Goal: Transaction & Acquisition: Purchase product/service

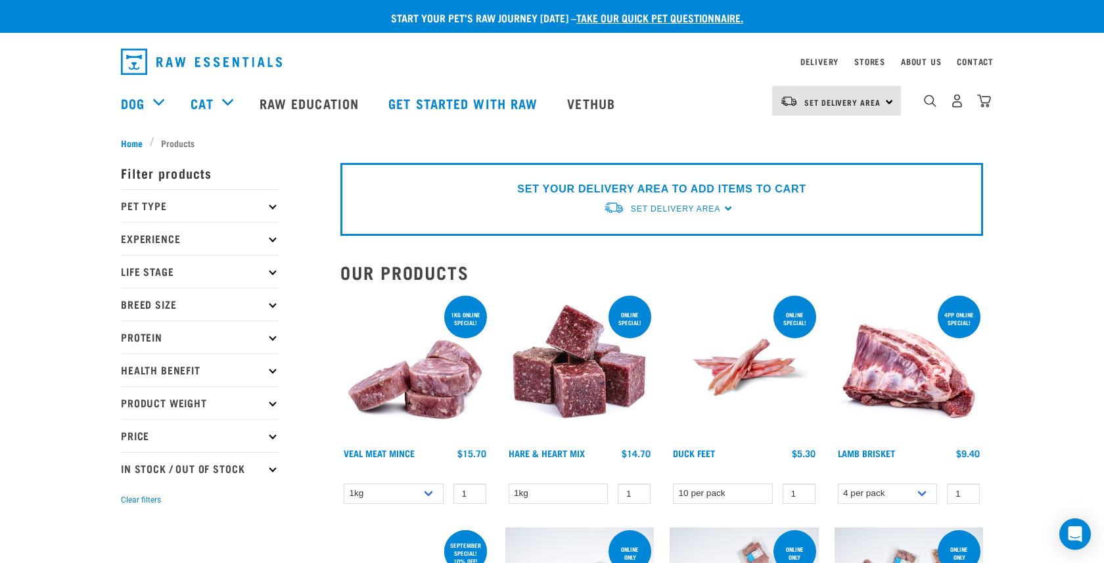
click at [208, 432] on p "Price" at bounding box center [200, 435] width 158 height 33
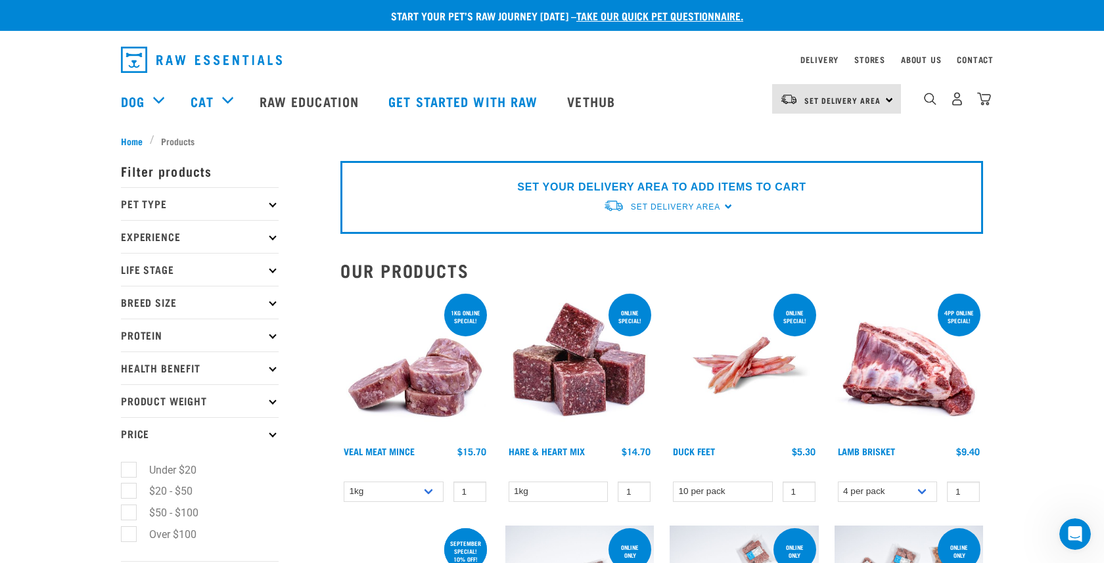
scroll to position [6, 0]
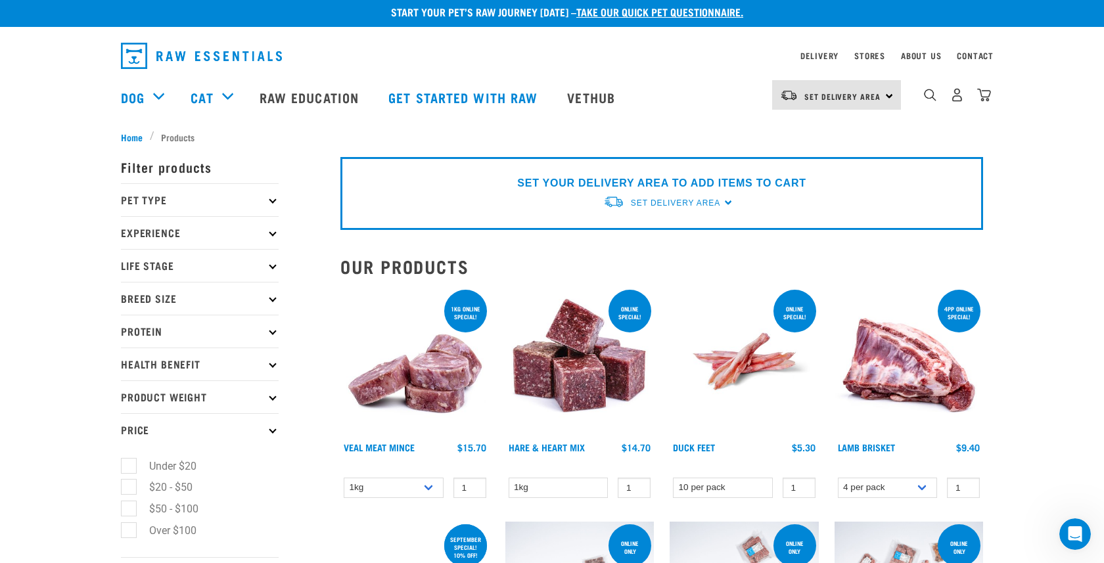
click at [696, 12] on link "take our quick pet questionnaire." at bounding box center [659, 12] width 167 height 6
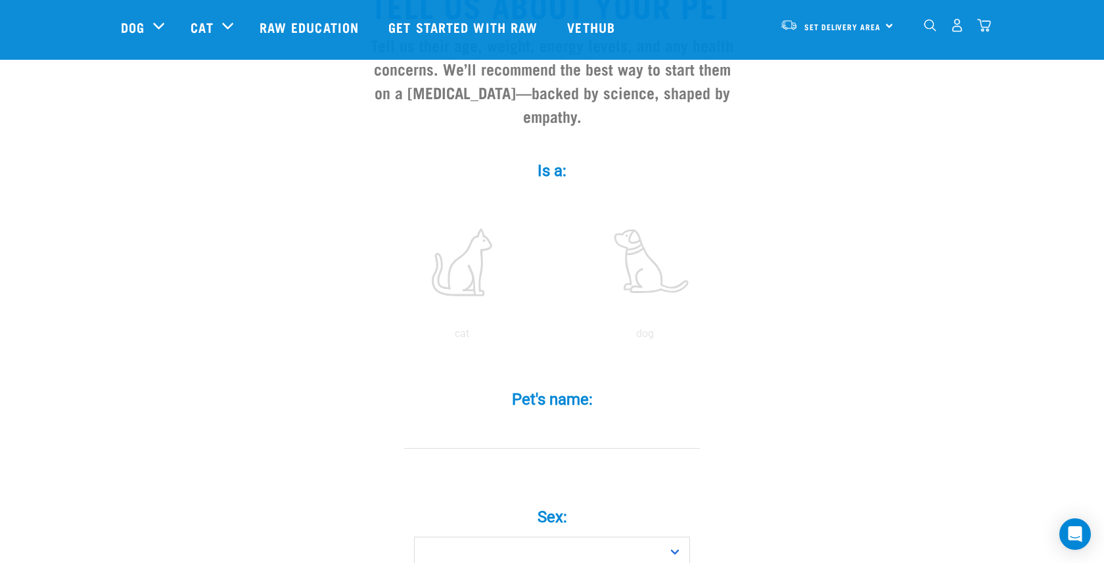
scroll to position [148, 0]
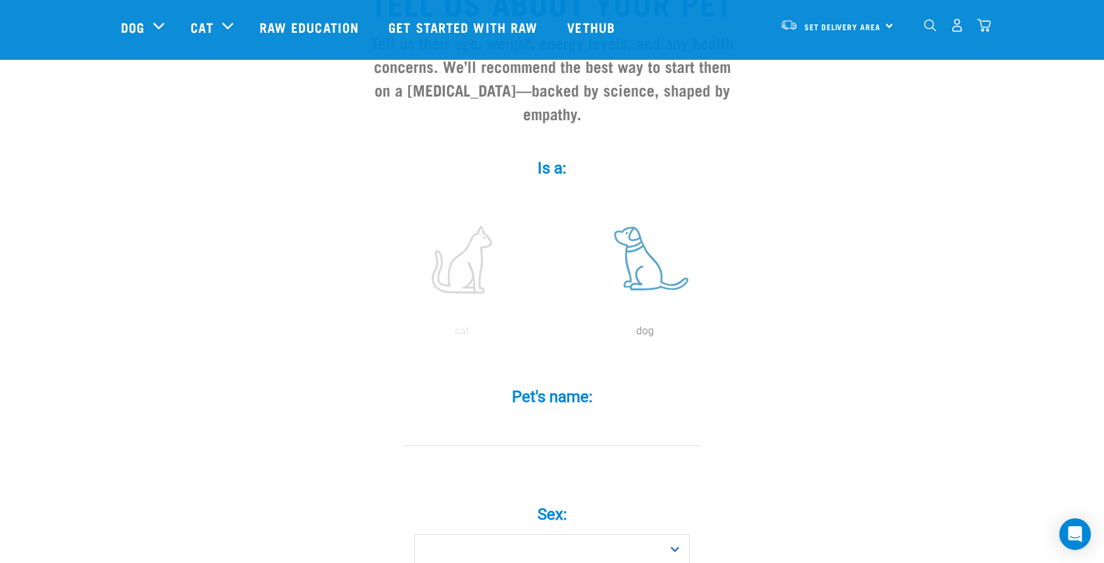
click at [637, 242] on label at bounding box center [644, 260] width 177 height 112
click at [553, 334] on input "radio" at bounding box center [553, 334] width 0 height 0
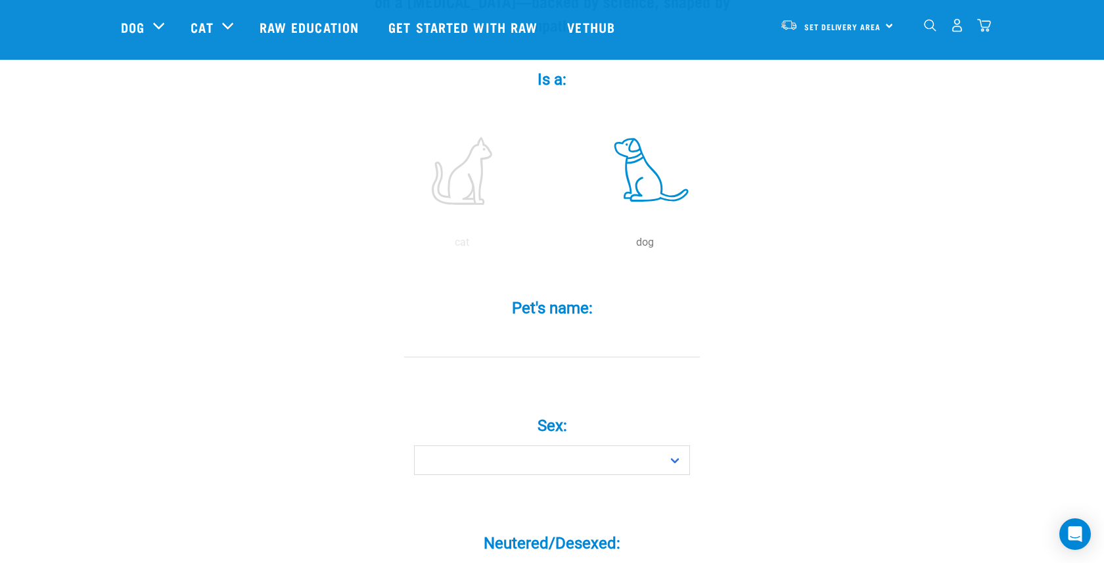
scroll to position [252, 0]
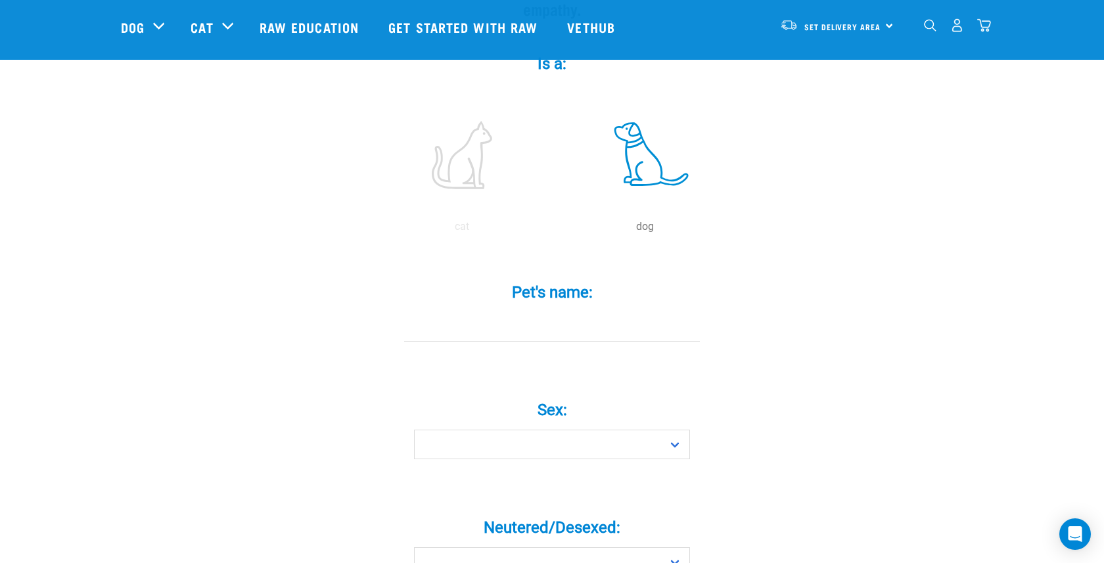
click at [564, 315] on input "Pet's name: *" at bounding box center [552, 327] width 296 height 30
type input "j"
click at [585, 430] on select "Boy Girl" at bounding box center [552, 445] width 276 height 30
select select "boy"
click at [414, 430] on select "Boy Girl" at bounding box center [552, 445] width 276 height 30
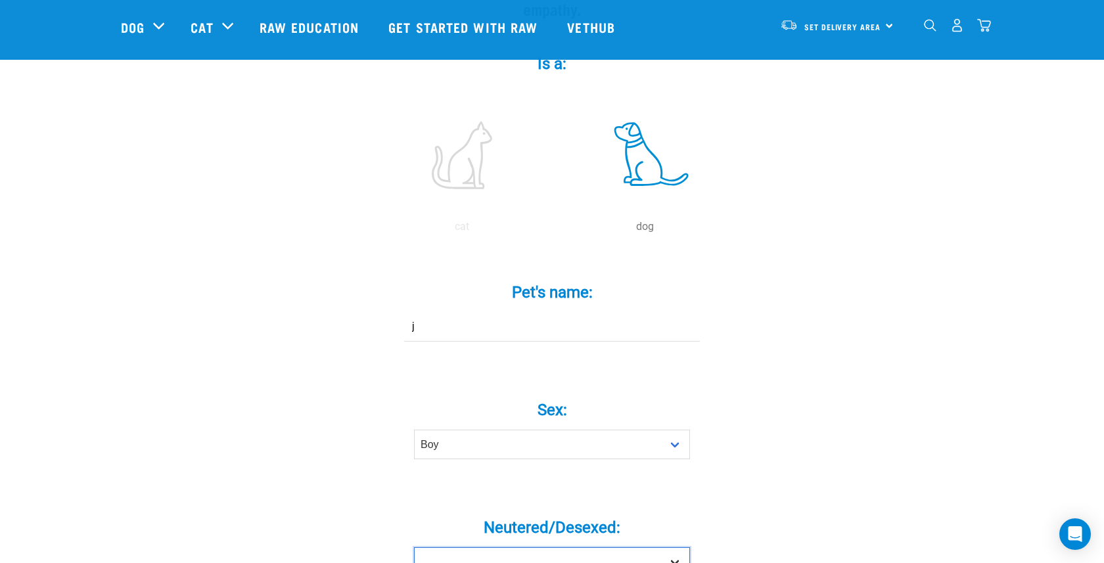
click at [545, 547] on select "Yes No" at bounding box center [552, 562] width 276 height 30
select select "yes"
click at [414, 547] on select "Yes No" at bounding box center [552, 562] width 276 height 30
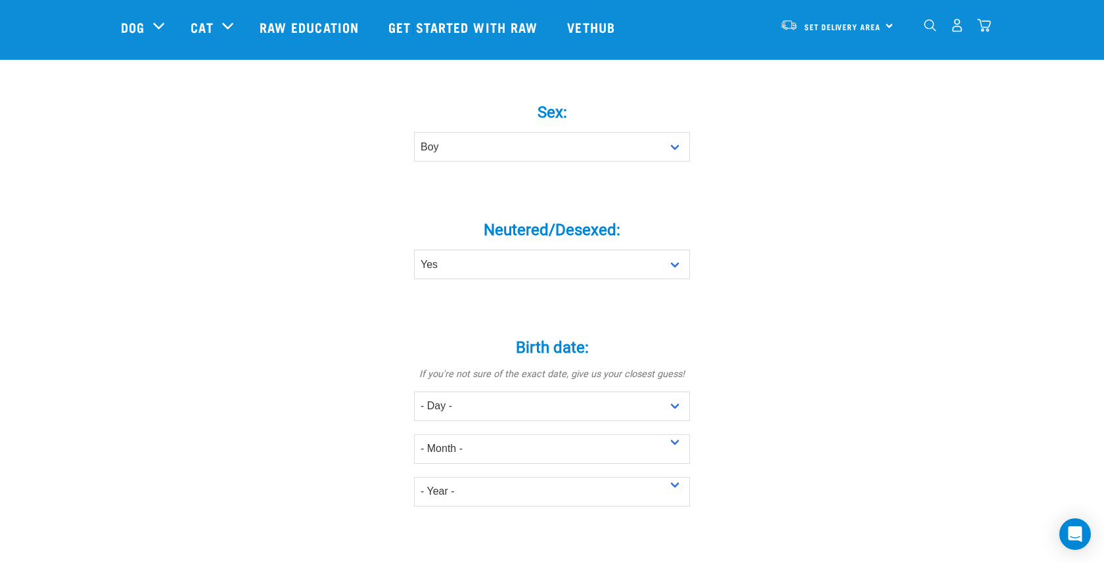
scroll to position [574, 0]
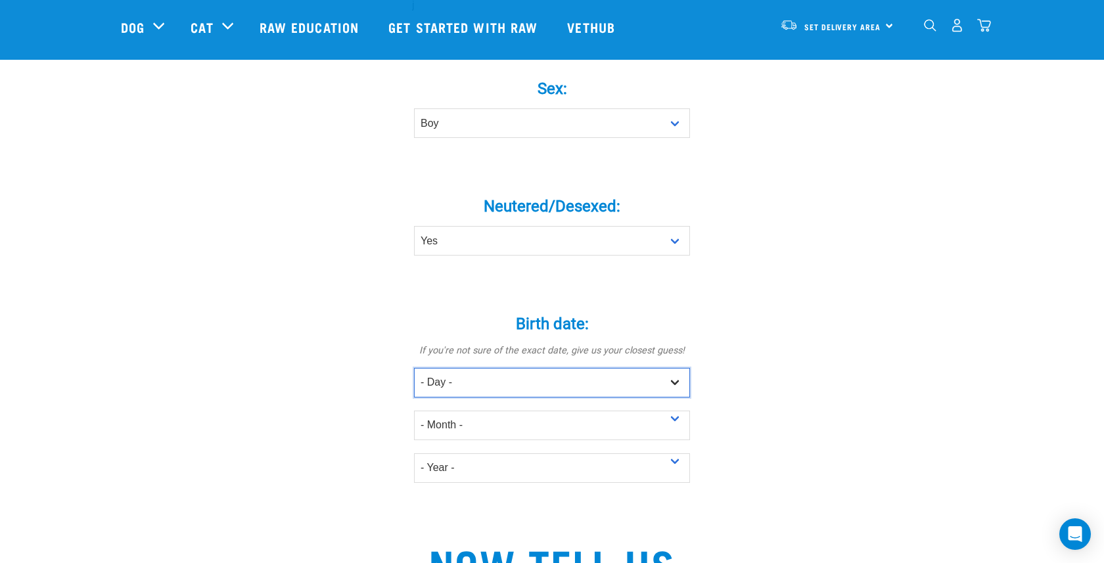
click at [616, 368] on select "- Day - 1 2 3 4 5 6 7 8 9 10 11 12 13 14 15 16 17 18 19 20 21 22 23 24 25 26 27" at bounding box center [552, 383] width 276 height 30
select select "2"
click at [414, 368] on select "- Day - 1 2 3 4 5 6 7 8 9 10 11 12 13 14 15 16 17 18 19 20 21 22 23 24 25 26 27" at bounding box center [552, 383] width 276 height 30
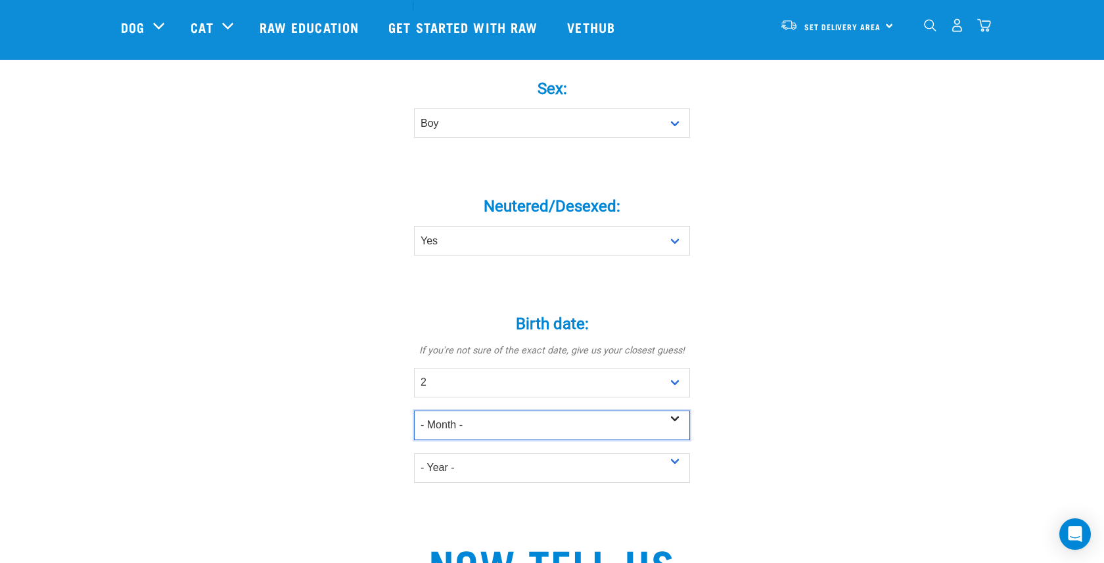
click at [591, 411] on select "- Month - January February March April May June July August September October N…" at bounding box center [552, 426] width 276 height 30
select select "March"
click at [414, 411] on select "- Month - January February March April May June July August September October N…" at bounding box center [552, 426] width 276 height 30
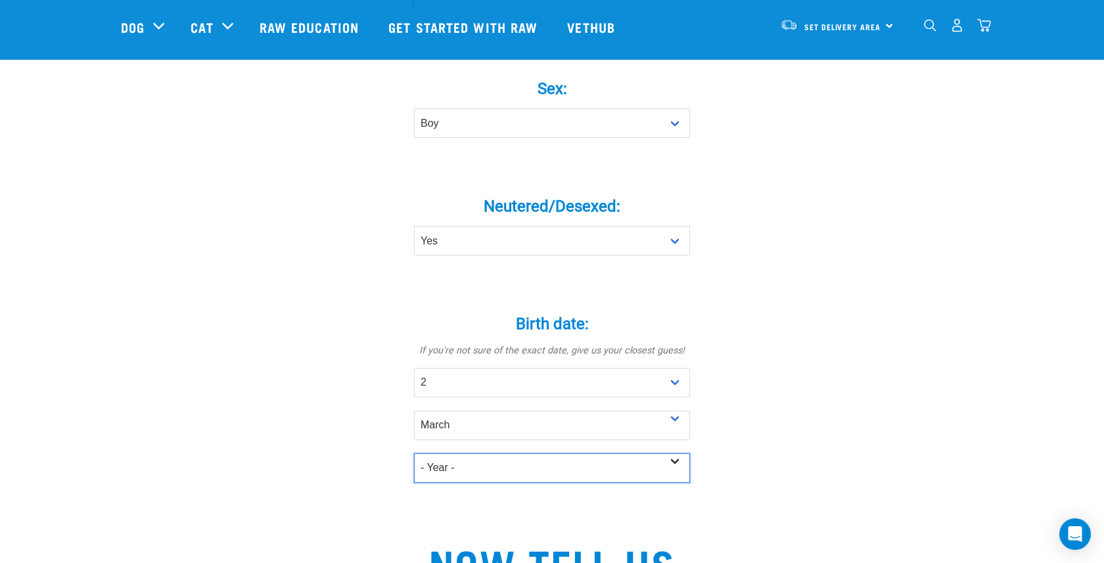
click at [579, 453] on select "- Year - 2025 2024 2023 2022 2021 2020 2019 2018 2017 2016 2015 2014 2013 2012" at bounding box center [552, 468] width 276 height 30
select select "2023"
click at [414, 453] on select "- Year - 2025 2024 2023 2022 2021 2020 2019 2018 2017 2016 2015 2014 2013 2012" at bounding box center [552, 468] width 276 height 30
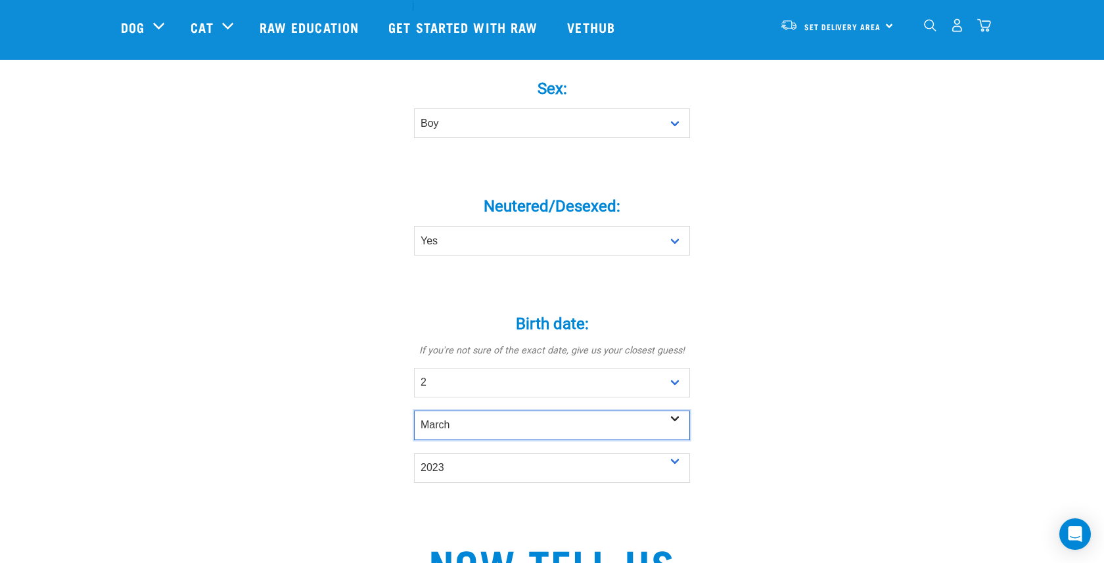
click at [681, 411] on select "- Month - January February March April May June July August September October N…" at bounding box center [552, 426] width 276 height 30
select select "July"
click at [414, 411] on select "- Month - January February March April May June July August September October N…" at bounding box center [552, 426] width 276 height 30
click at [826, 453] on div "Tell us about your pet Tell us their age, weight, energy levels, and any health…" at bounding box center [552, 316] width 862 height 1568
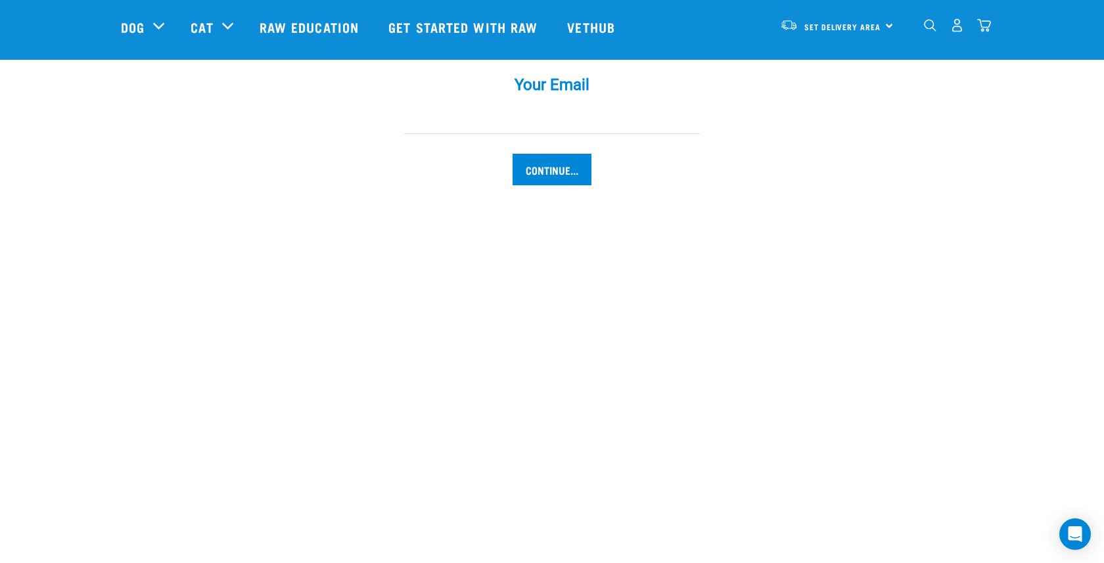
scroll to position [1473, 0]
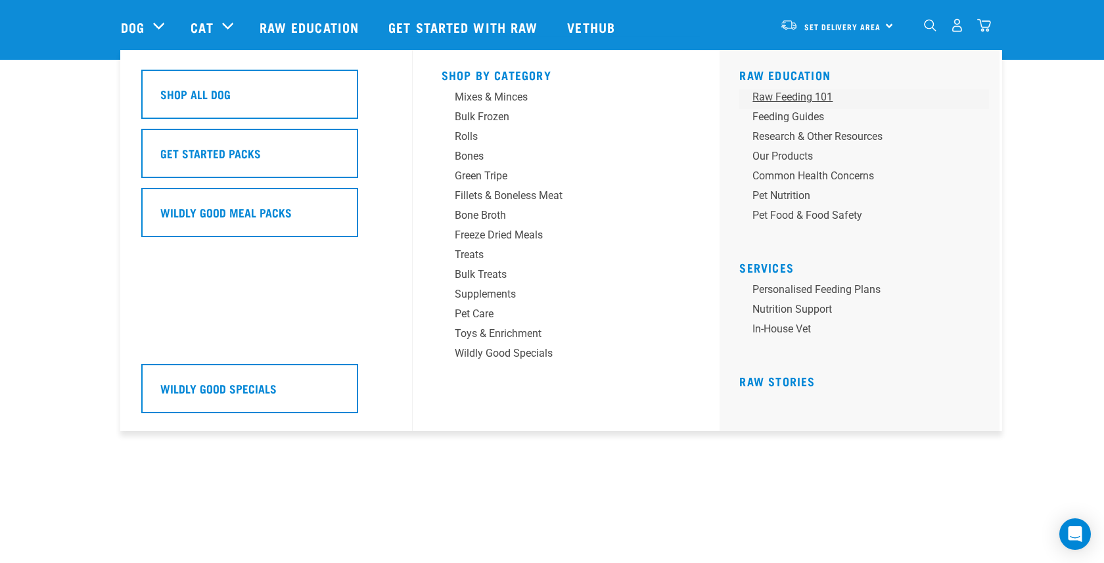
click at [819, 103] on div "Raw Feeding 101" at bounding box center [854, 97] width 205 height 16
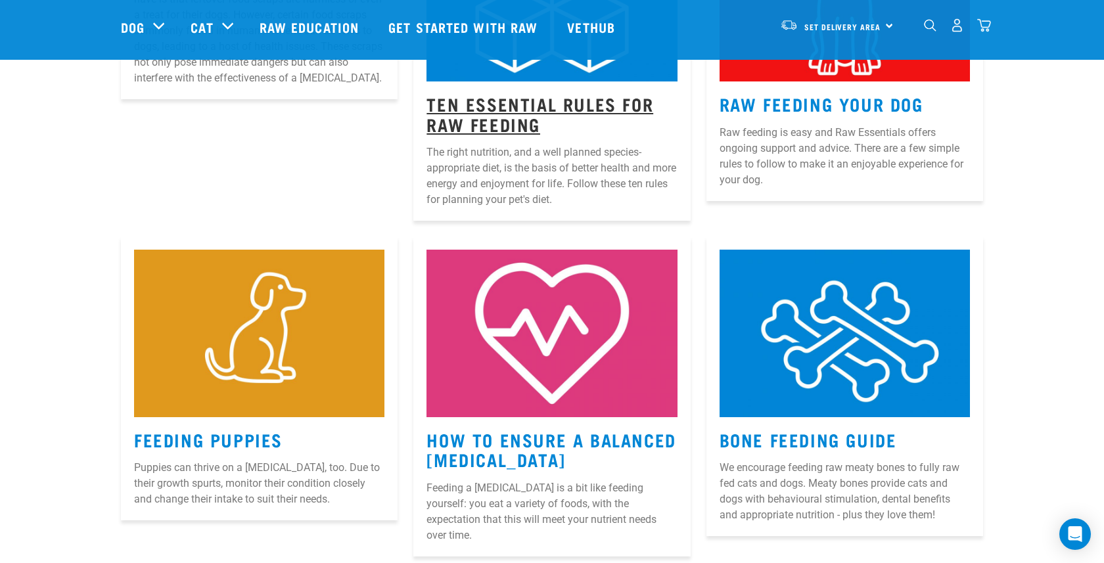
scroll to position [356, 0]
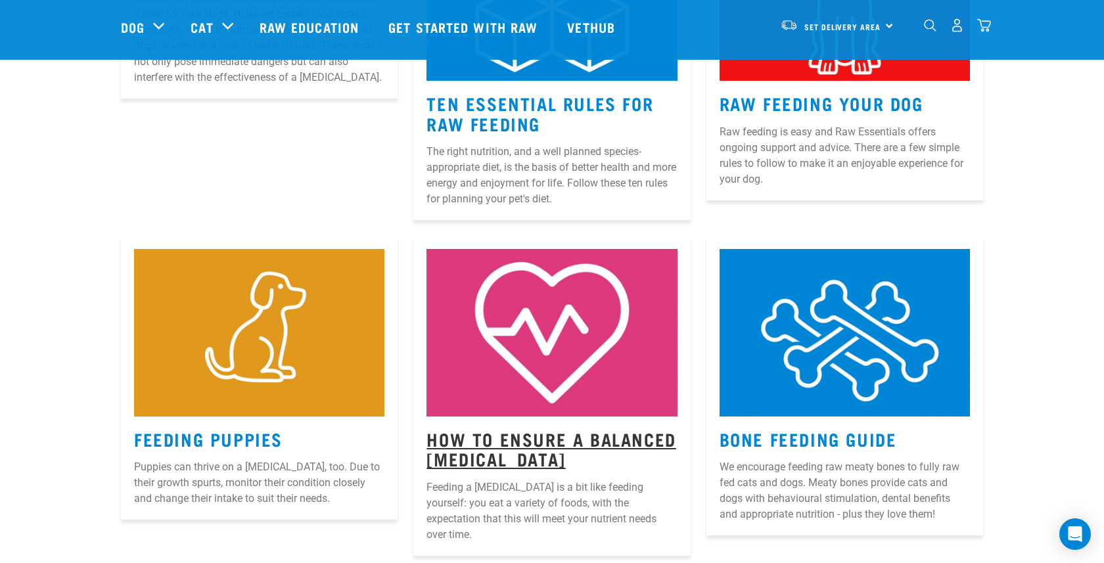
click at [519, 435] on link "How to Ensure a Balanced Raw Diet" at bounding box center [550, 449] width 249 height 30
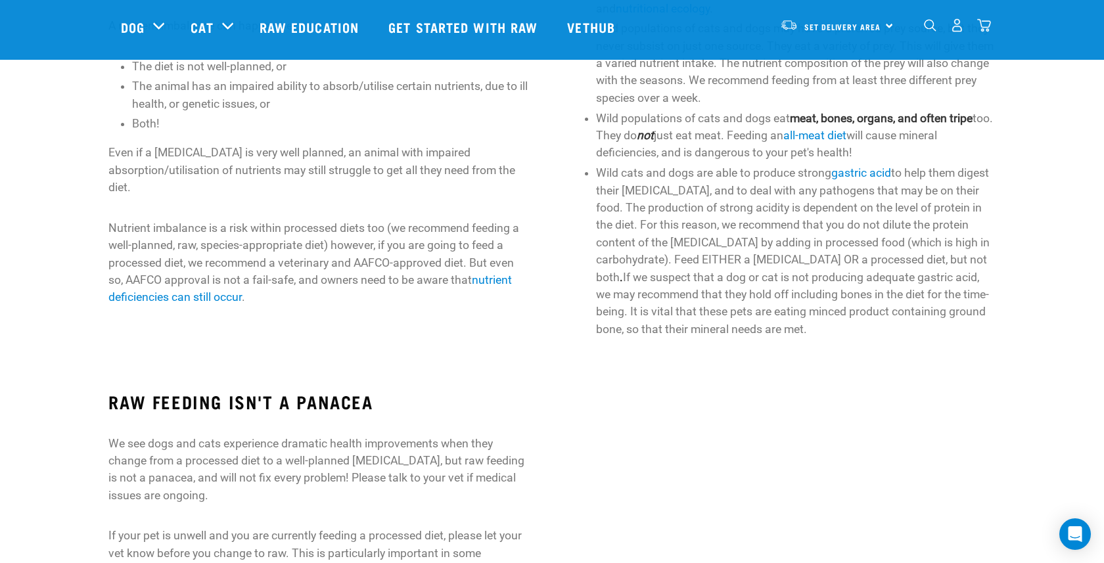
scroll to position [640, 0]
drag, startPoint x: 741, startPoint y: 223, endPoint x: 755, endPoint y: 227, distance: 14.4
click at [755, 227] on li "Wild cats and dogs are able to produce strong gastric acid to help them digest …" at bounding box center [795, 252] width 399 height 173
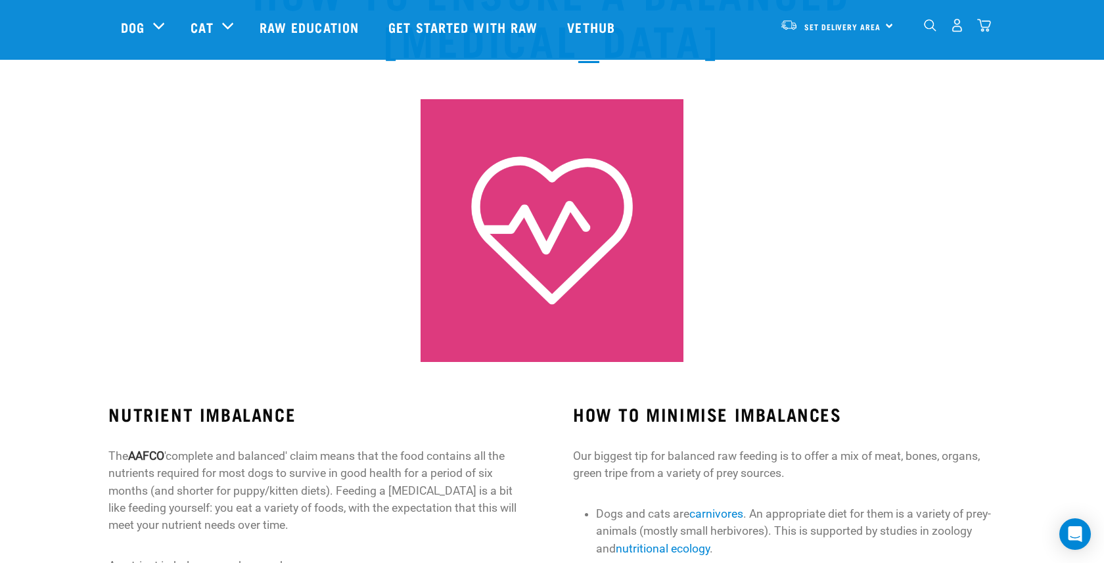
scroll to position [0, 0]
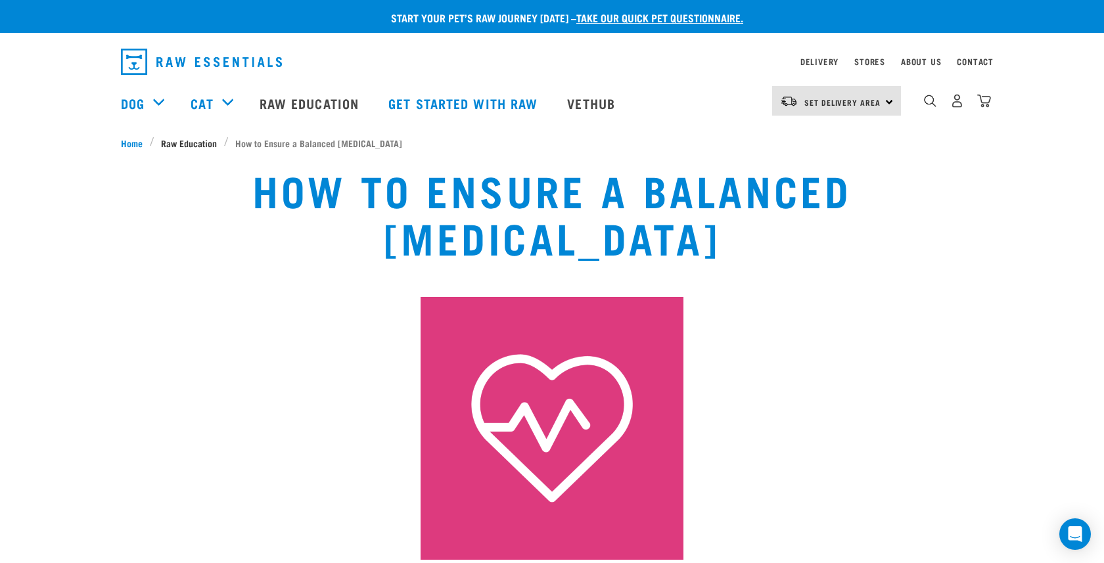
click at [211, 143] on span "Raw Education" at bounding box center [189, 143] width 56 height 14
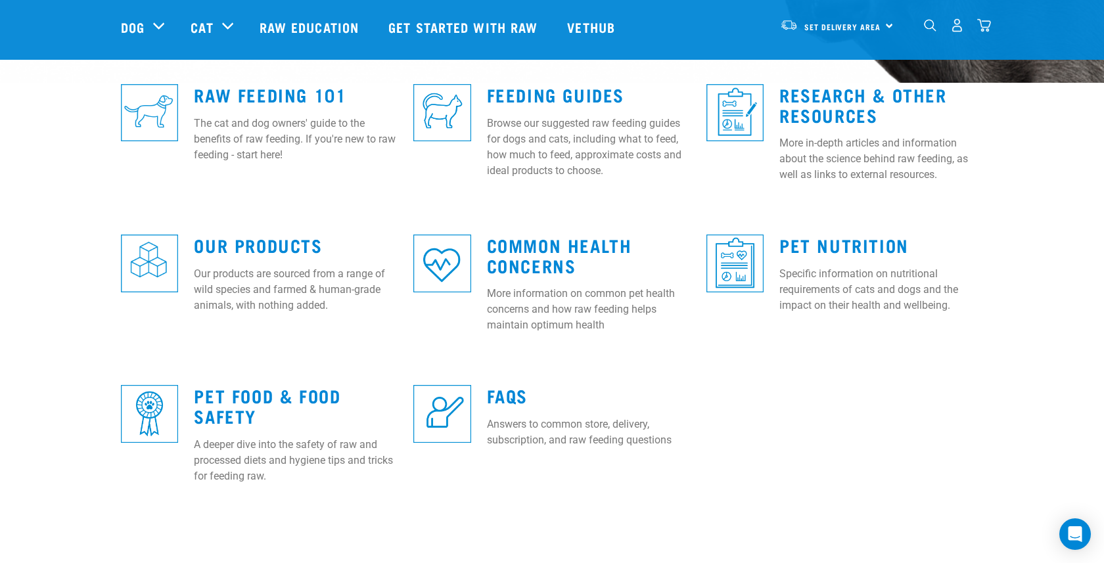
scroll to position [344, 0]
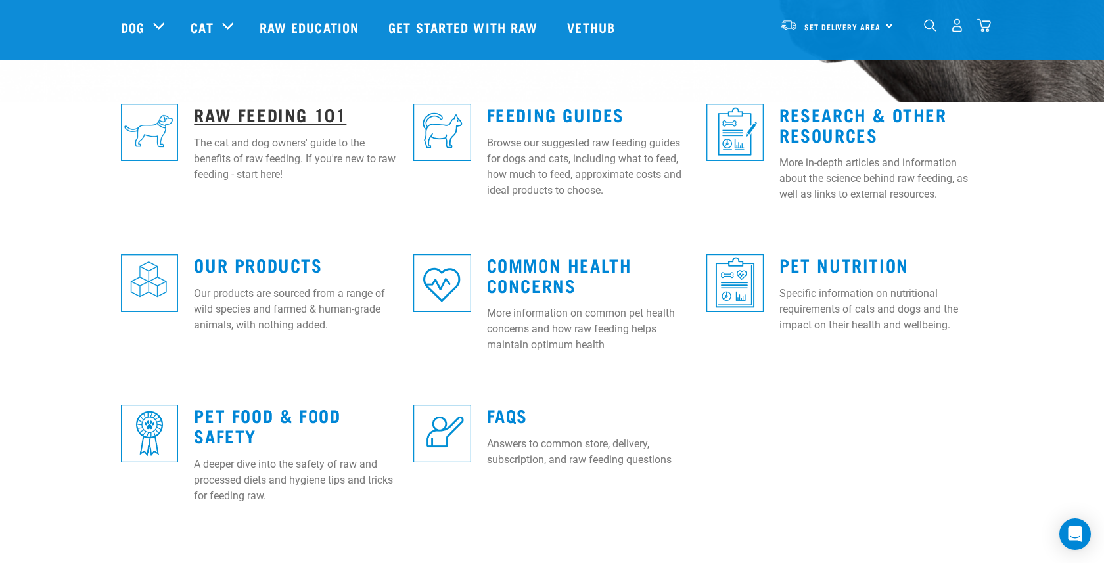
click at [288, 110] on link "Raw Feeding 101" at bounding box center [270, 114] width 152 height 10
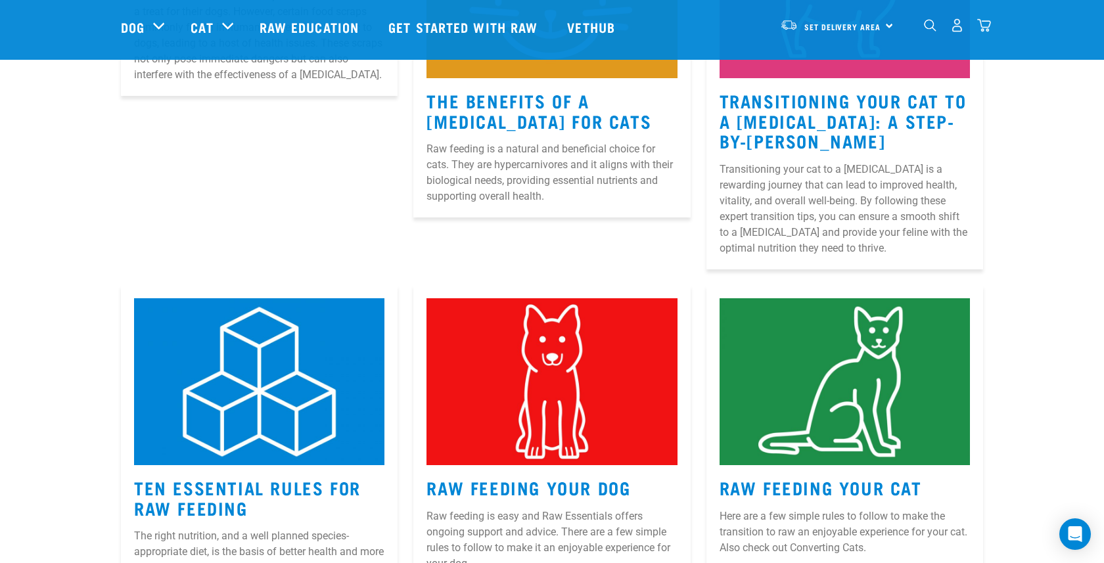
scroll to position [436, 0]
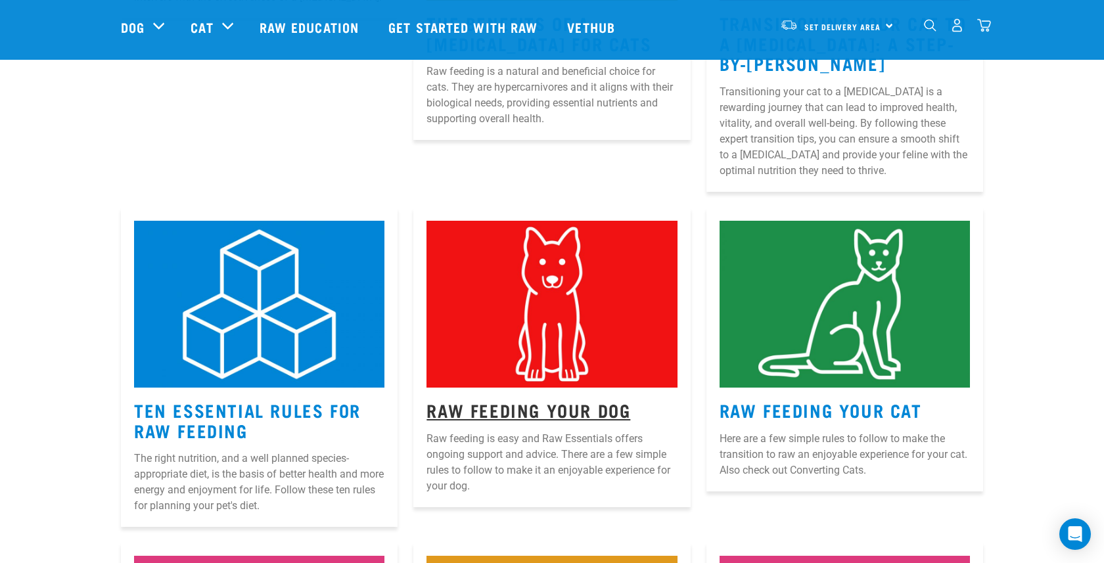
click at [559, 410] on link "Raw Feeding Your Dog" at bounding box center [528, 410] width 204 height 10
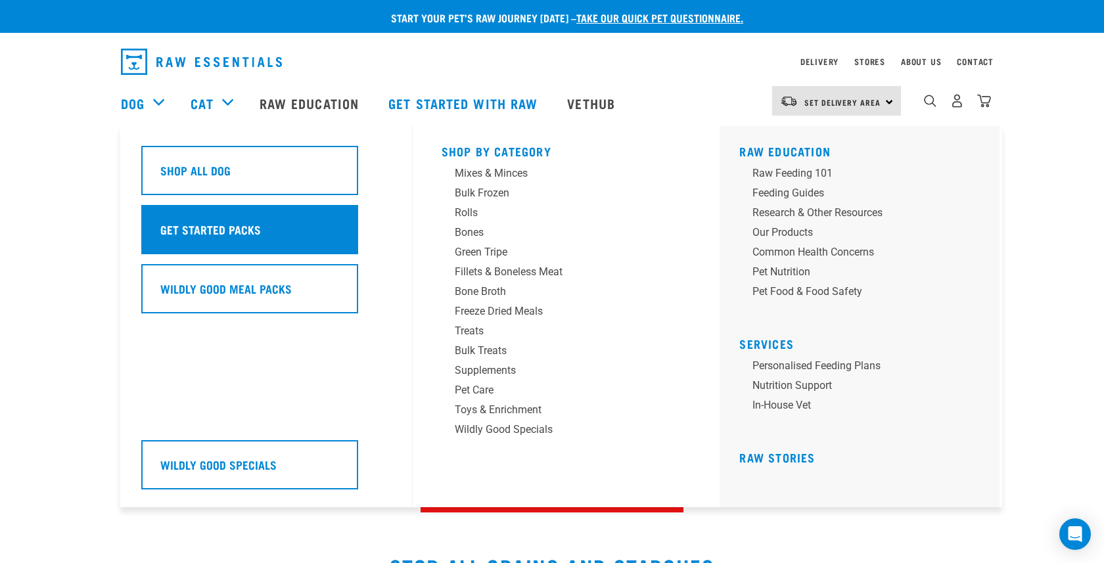
click at [204, 238] on h5 "Get Started Packs" at bounding box center [210, 229] width 101 height 17
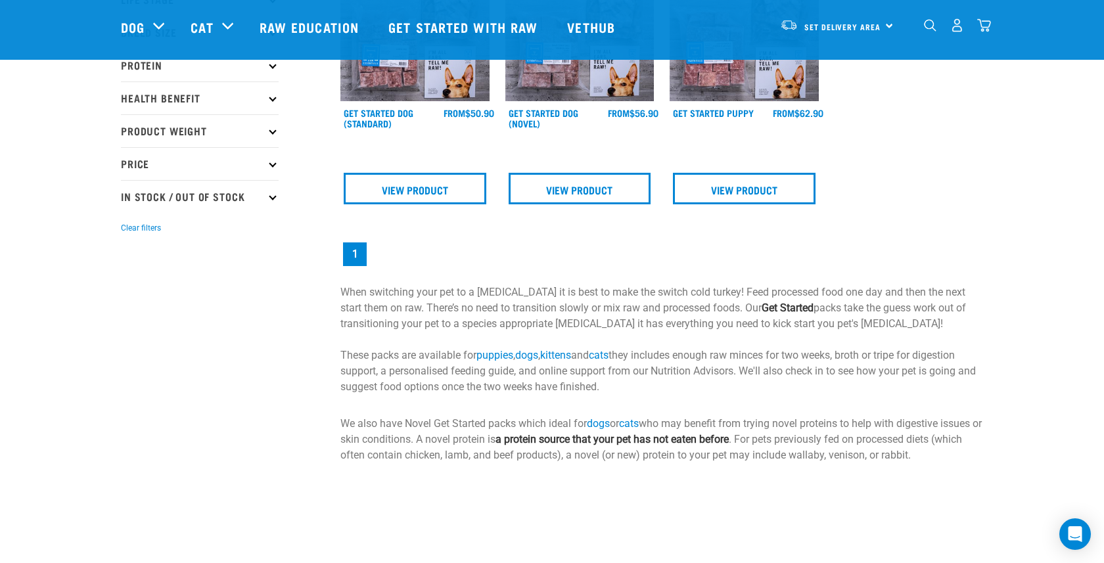
scroll to position [244, 0]
click at [582, 192] on link "View Product" at bounding box center [580, 188] width 143 height 32
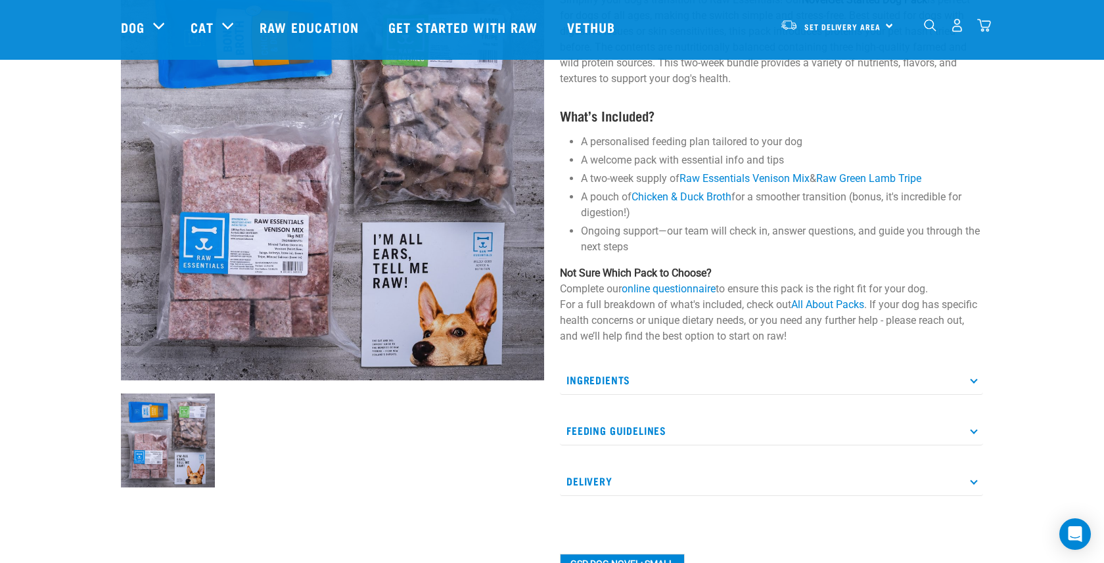
scroll to position [152, 0]
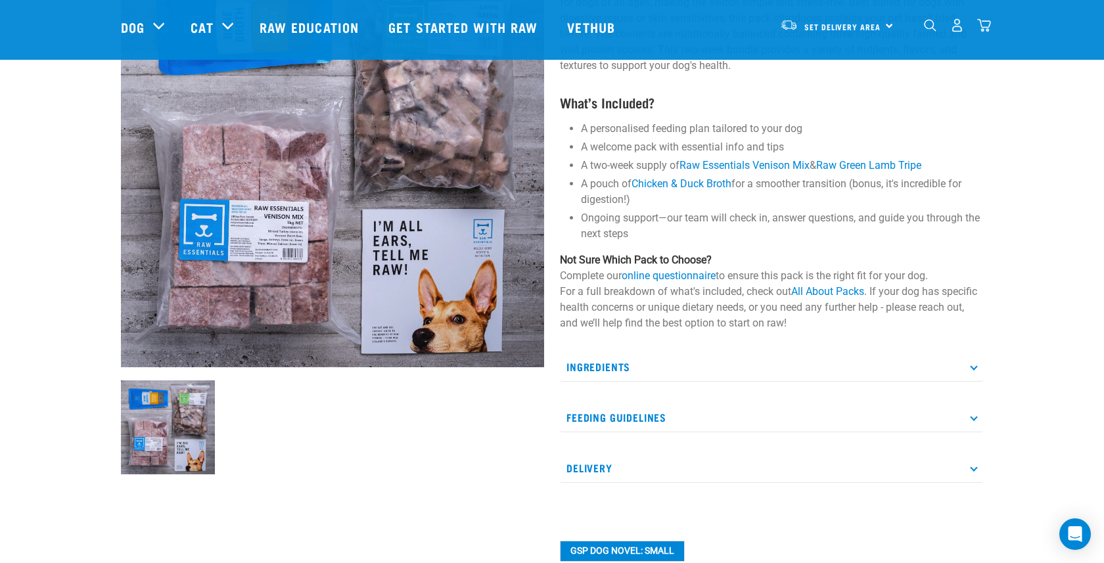
click at [609, 363] on p "Ingredients" at bounding box center [771, 367] width 423 height 30
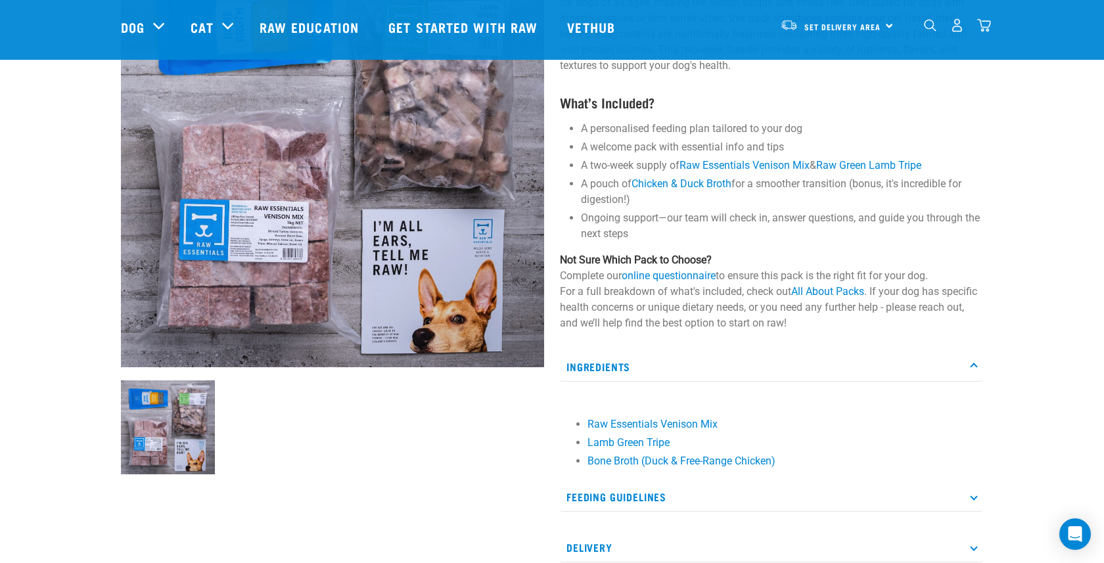
click at [602, 485] on p "Feeding Guidelines" at bounding box center [771, 497] width 423 height 30
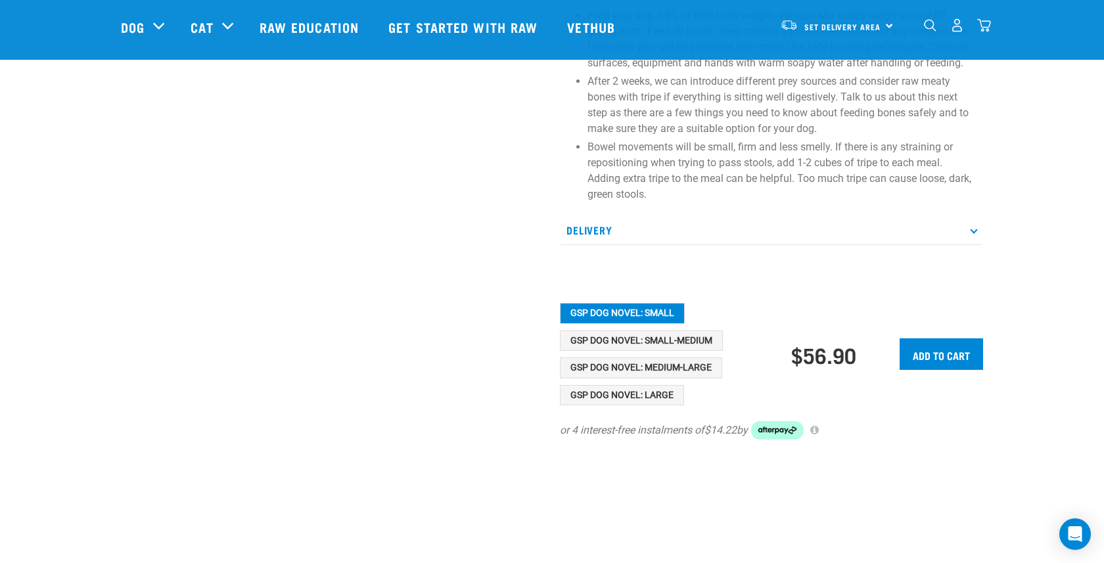
scroll to position [809, 0]
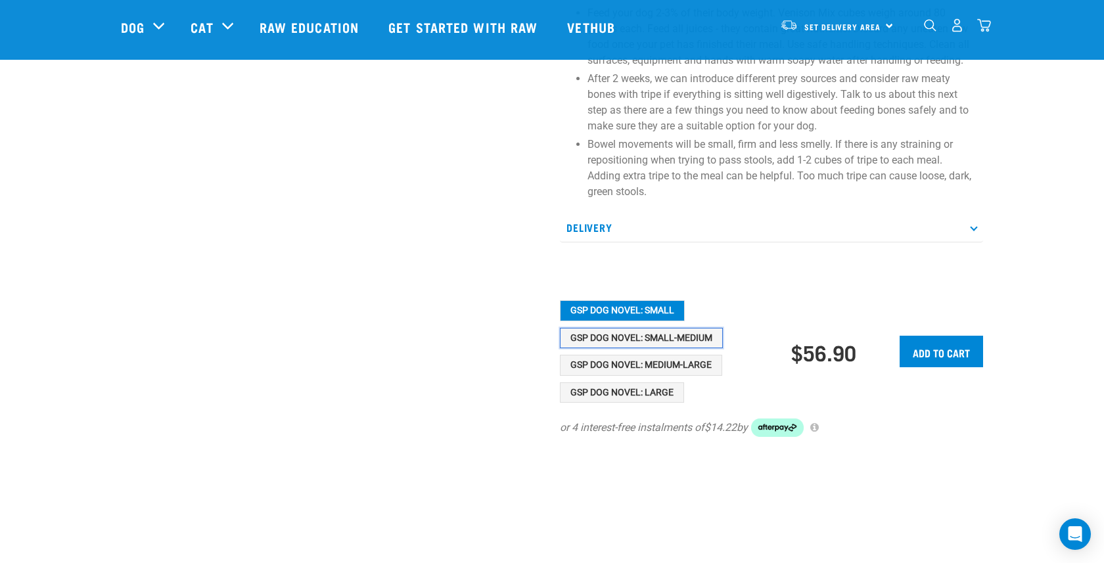
click at [705, 337] on button "GSP Dog Novel: Small-Medium" at bounding box center [641, 338] width 163 height 21
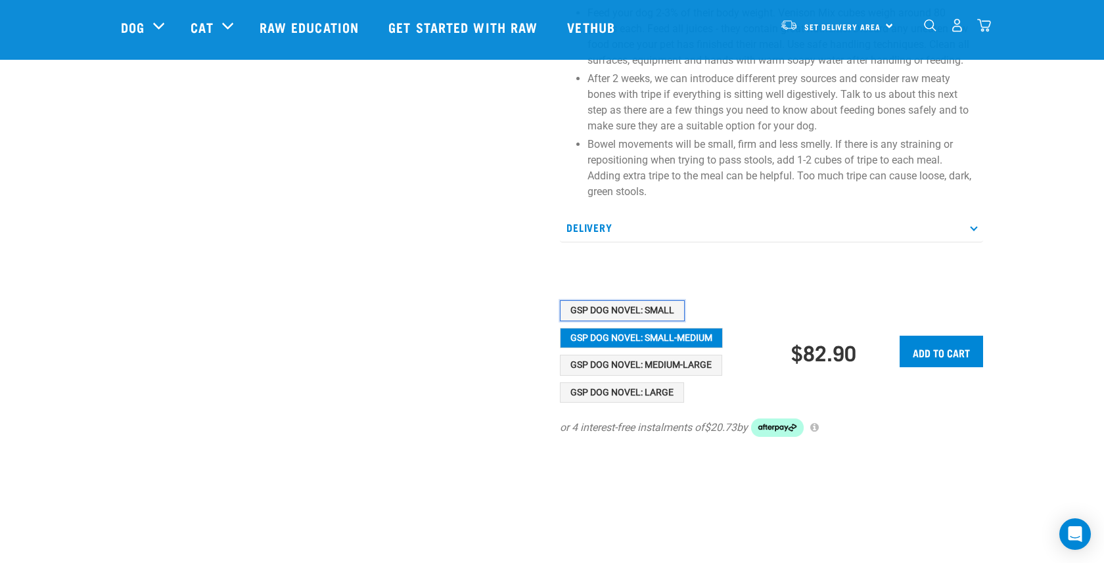
click at [674, 310] on button "GSP Dog Novel: Small" at bounding box center [622, 310] width 125 height 21
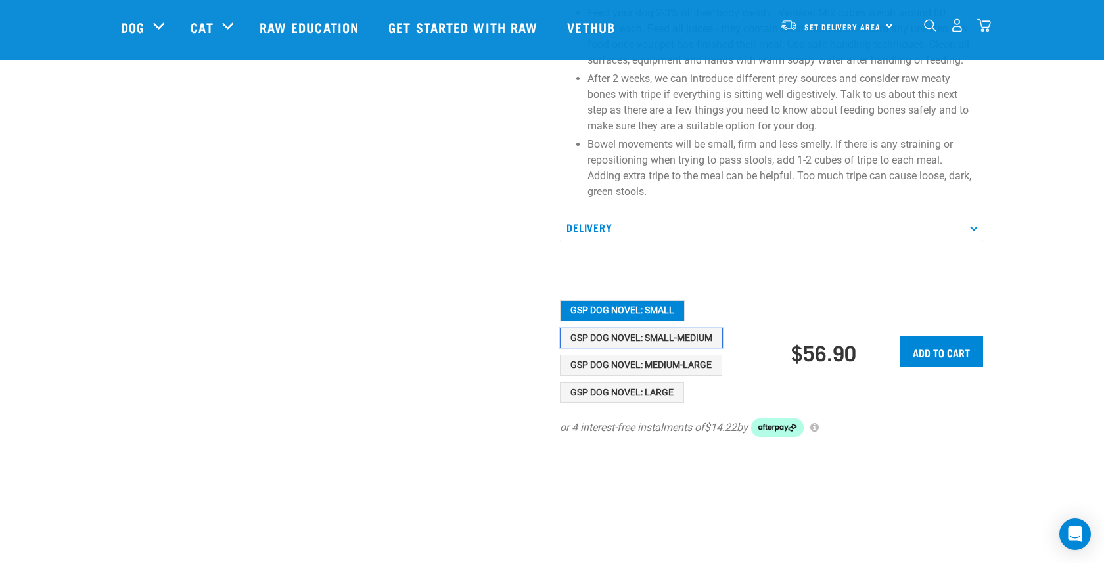
click at [673, 333] on button "GSP Dog Novel: Small-Medium" at bounding box center [641, 338] width 163 height 21
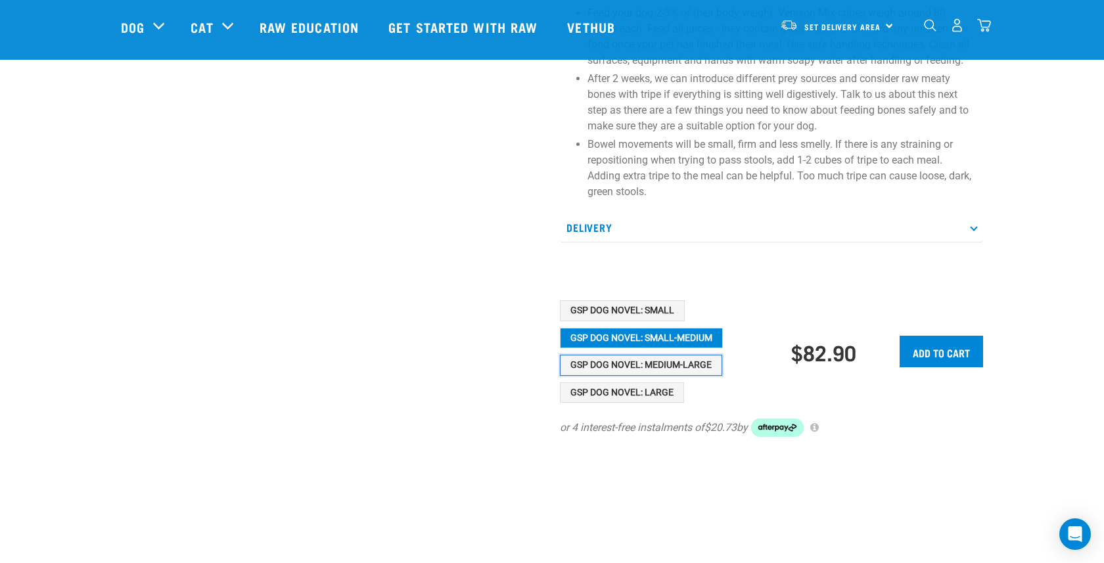
click at [675, 367] on button "GSP Dog Novel: Medium-Large" at bounding box center [641, 365] width 162 height 21
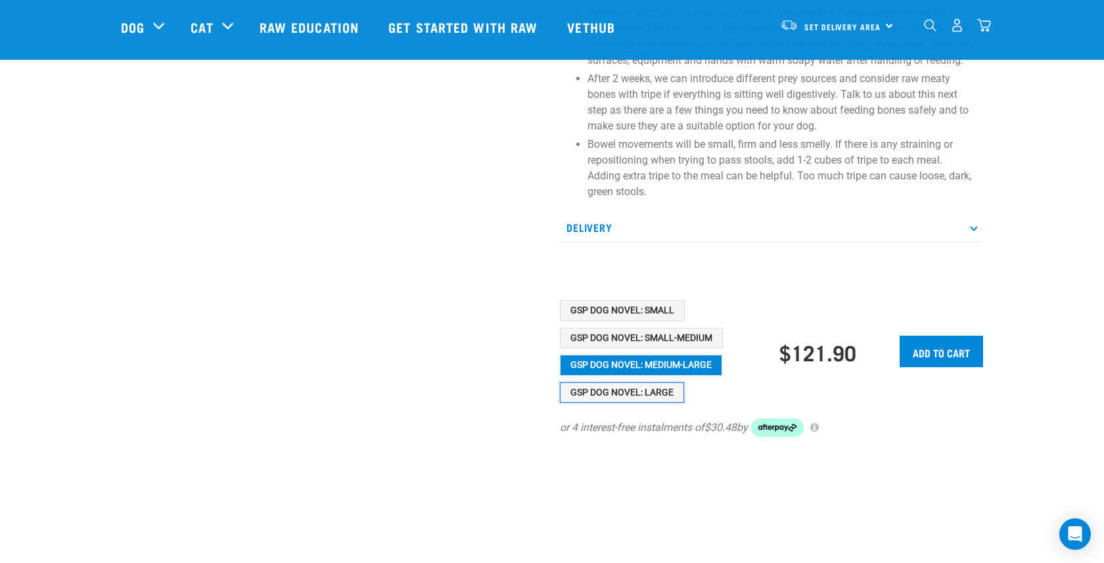
click at [661, 382] on button "GSP Dog Novel: Large" at bounding box center [622, 392] width 124 height 21
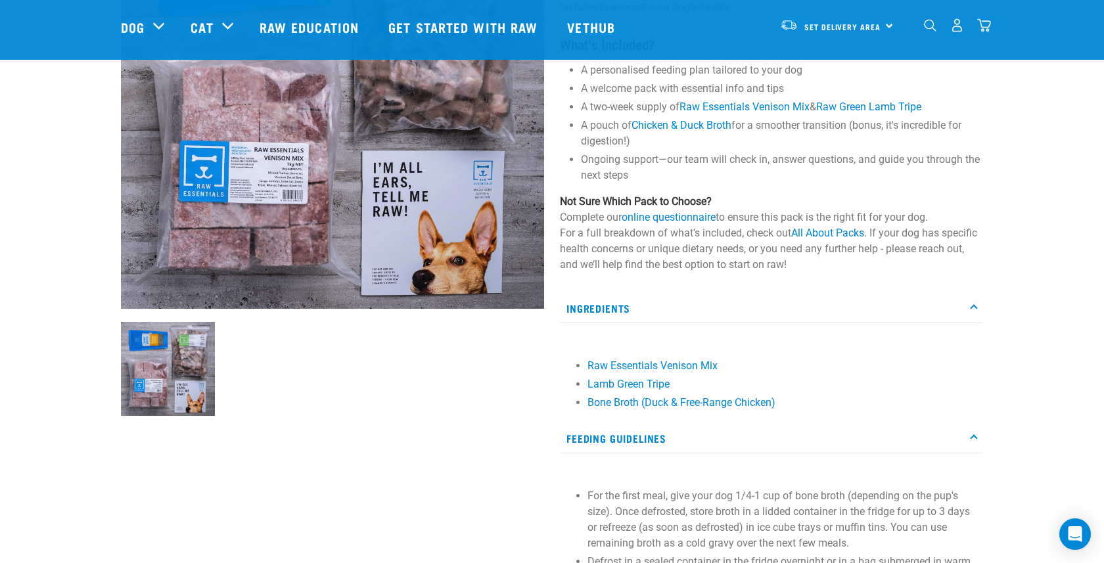
scroll to position [0, 0]
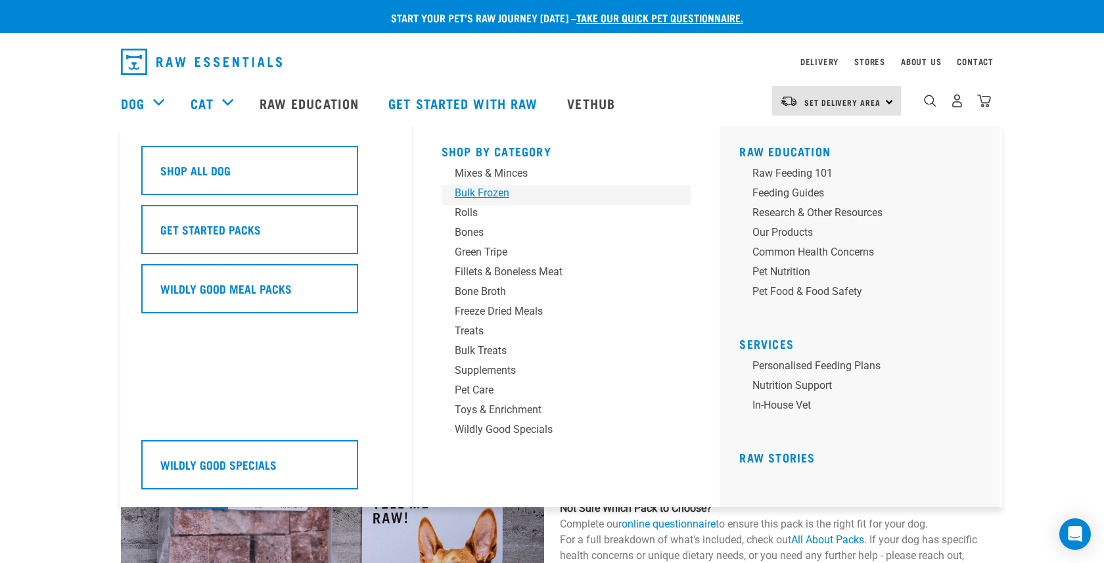
click at [506, 198] on div "Bulk Frozen" at bounding box center [557, 193] width 205 height 16
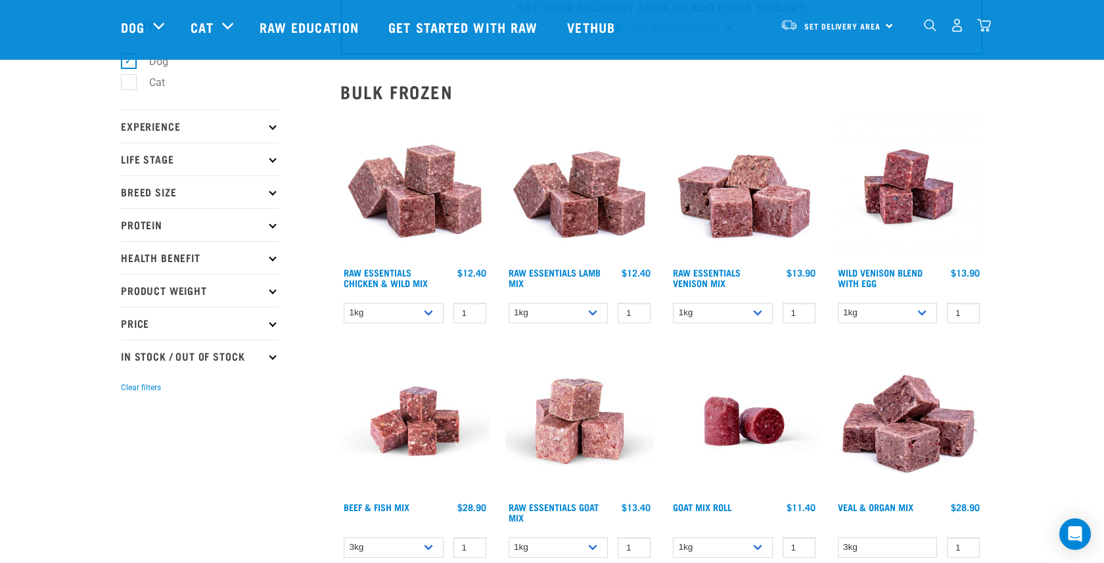
scroll to position [85, 0]
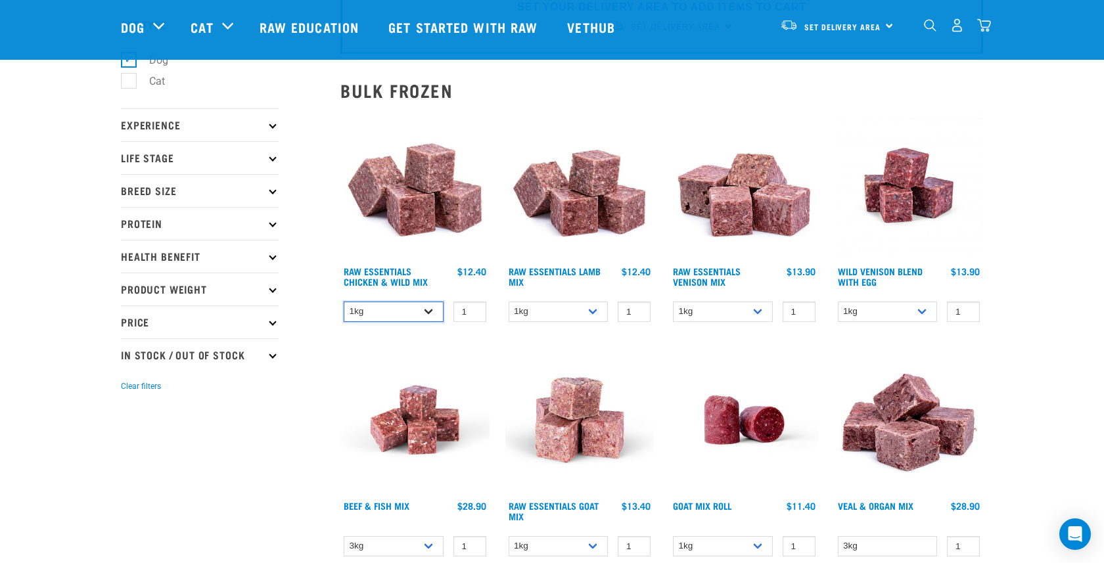
click at [413, 319] on select "1kg 3kg Bulk (10kg)" at bounding box center [394, 312] width 100 height 20
click at [344, 302] on select "1kg 3kg Bulk (10kg)" at bounding box center [394, 312] width 100 height 20
click at [422, 311] on select "1kg 3kg Bulk (10kg)" at bounding box center [394, 312] width 100 height 20
select select "708"
click at [344, 302] on select "1kg 3kg Bulk (10kg)" at bounding box center [394, 312] width 100 height 20
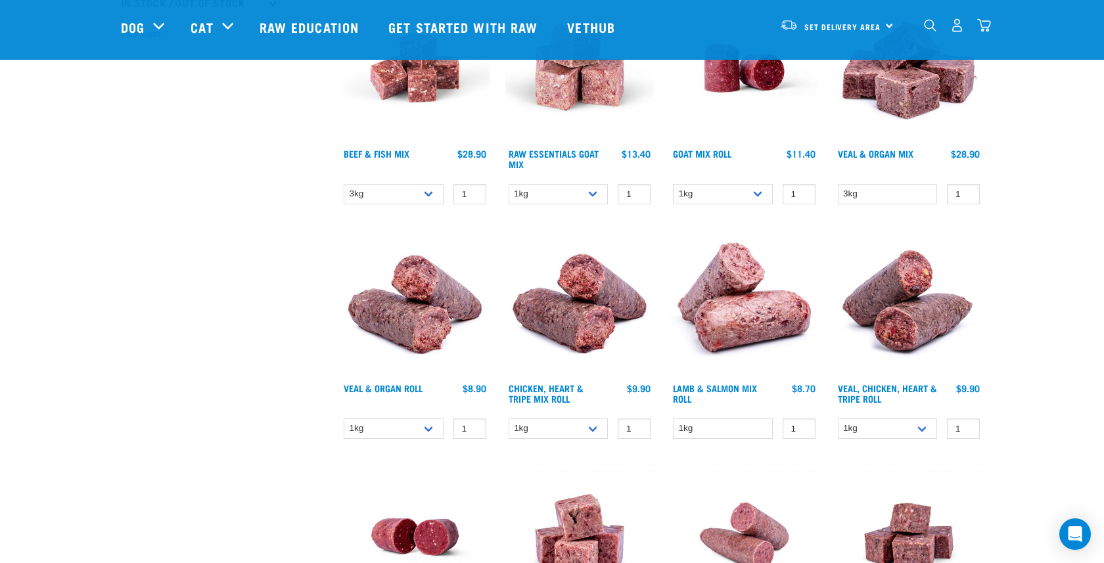
scroll to position [434, 0]
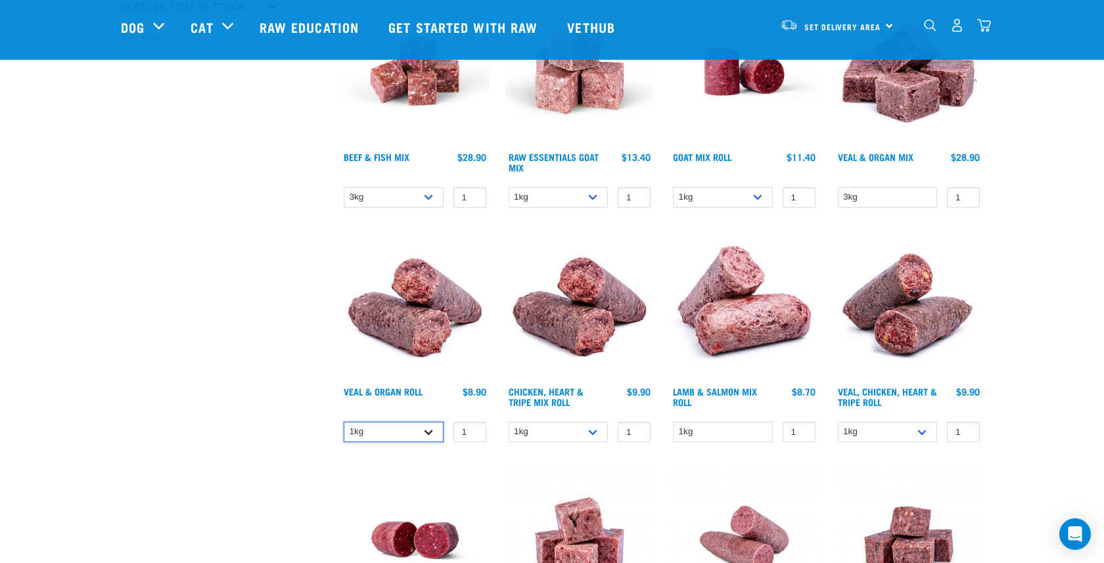
click at [432, 434] on select "1kg Bulk (10kg)" at bounding box center [394, 432] width 100 height 20
select select "920"
click at [344, 422] on select "1kg Bulk (10kg)" at bounding box center [394, 432] width 100 height 20
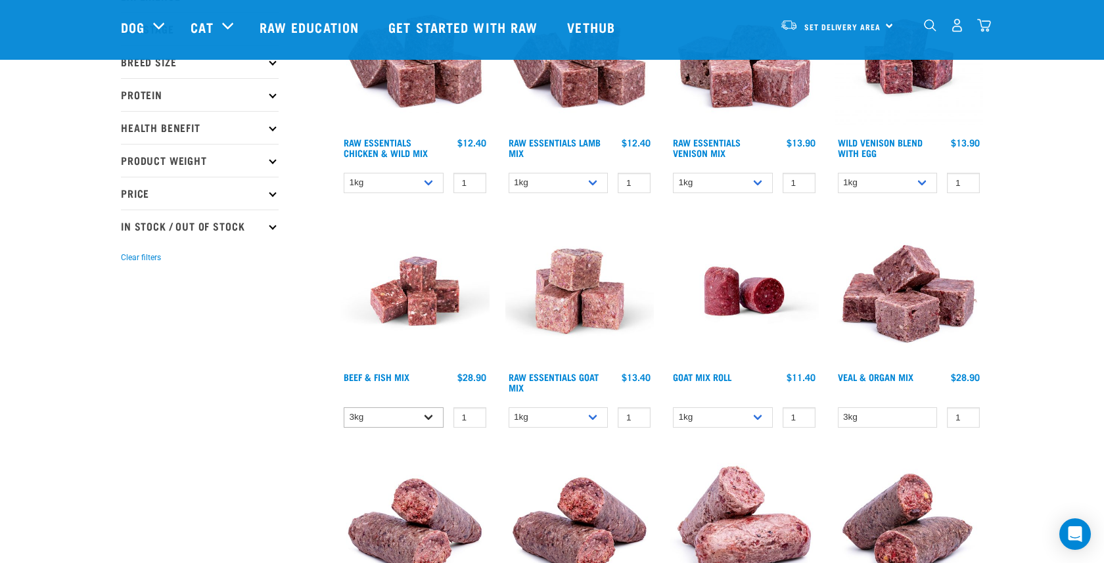
scroll to position [193, 0]
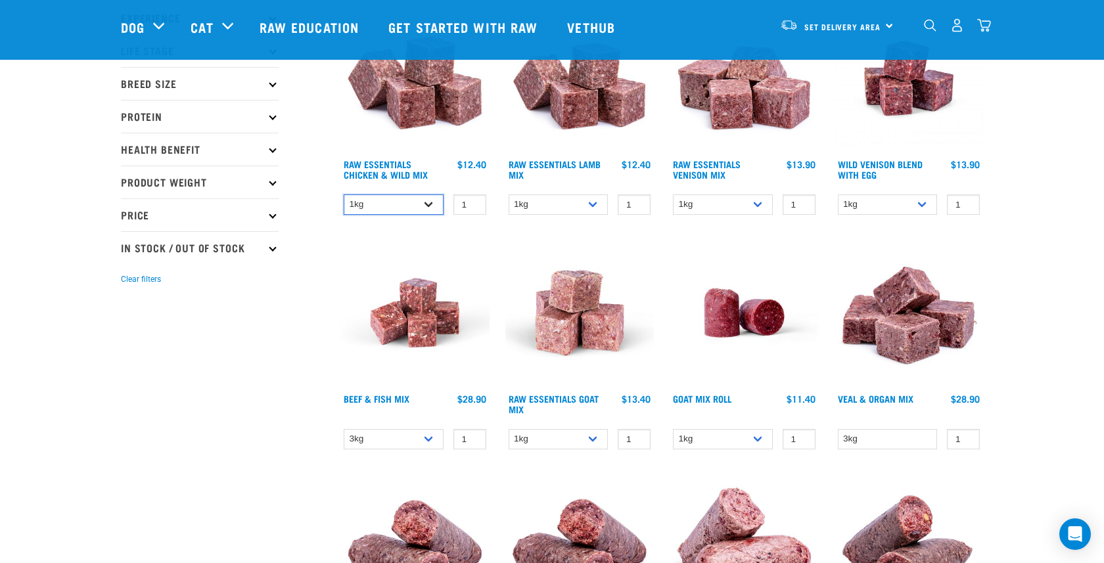
click at [415, 212] on select "1kg 3kg Bulk (10kg)" at bounding box center [394, 204] width 100 height 20
click at [344, 194] on select "1kg 3kg Bulk (10kg)" at bounding box center [394, 204] width 100 height 20
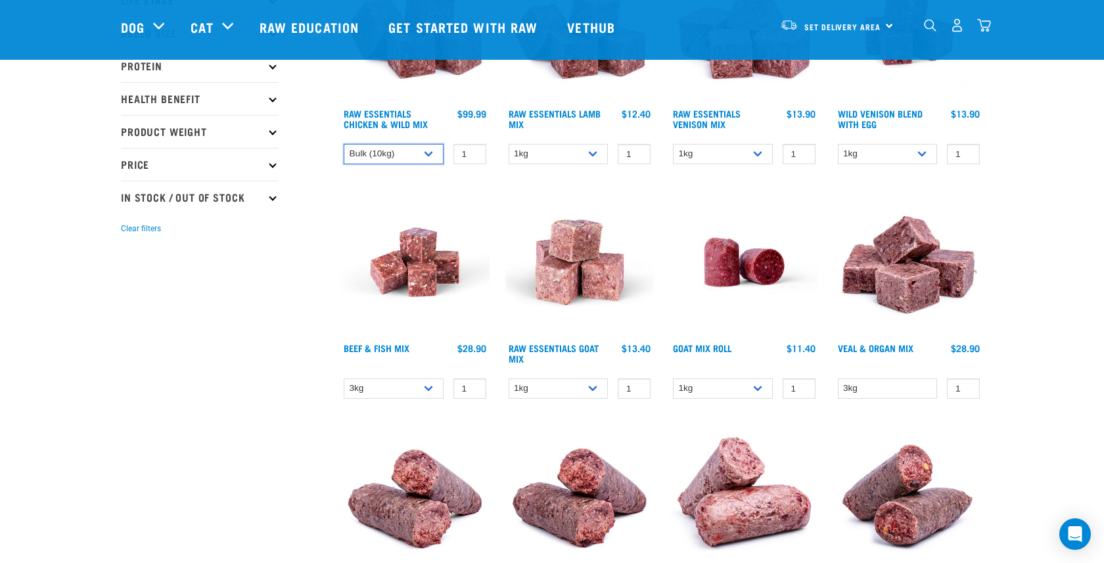
scroll to position [231, 0]
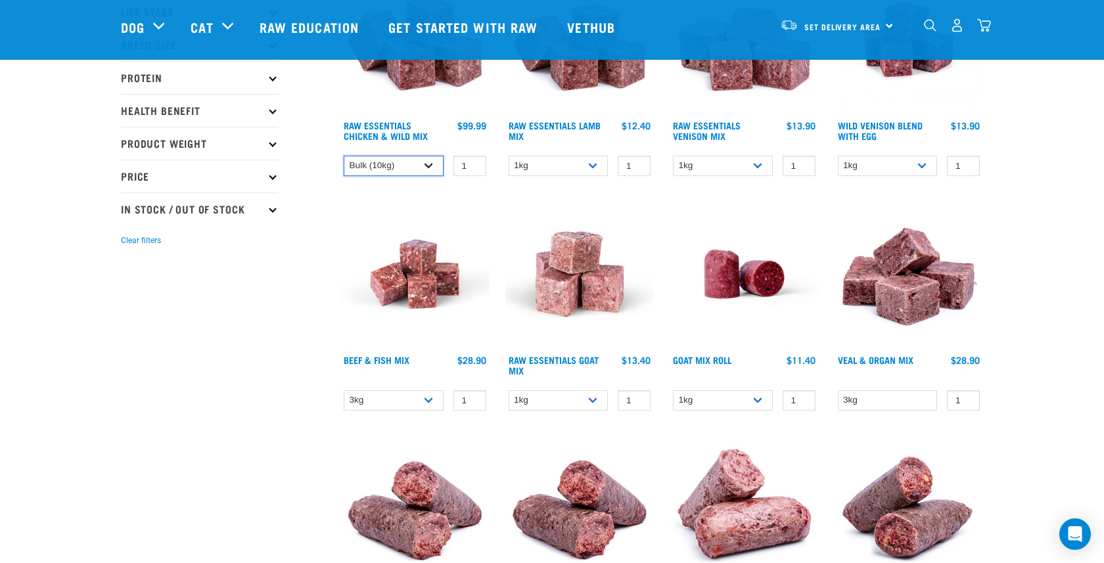
click at [422, 173] on select "1kg 3kg Bulk (10kg)" at bounding box center [394, 166] width 100 height 20
select select "731"
click at [344, 156] on select "1kg 3kg Bulk (10kg)" at bounding box center [394, 166] width 100 height 20
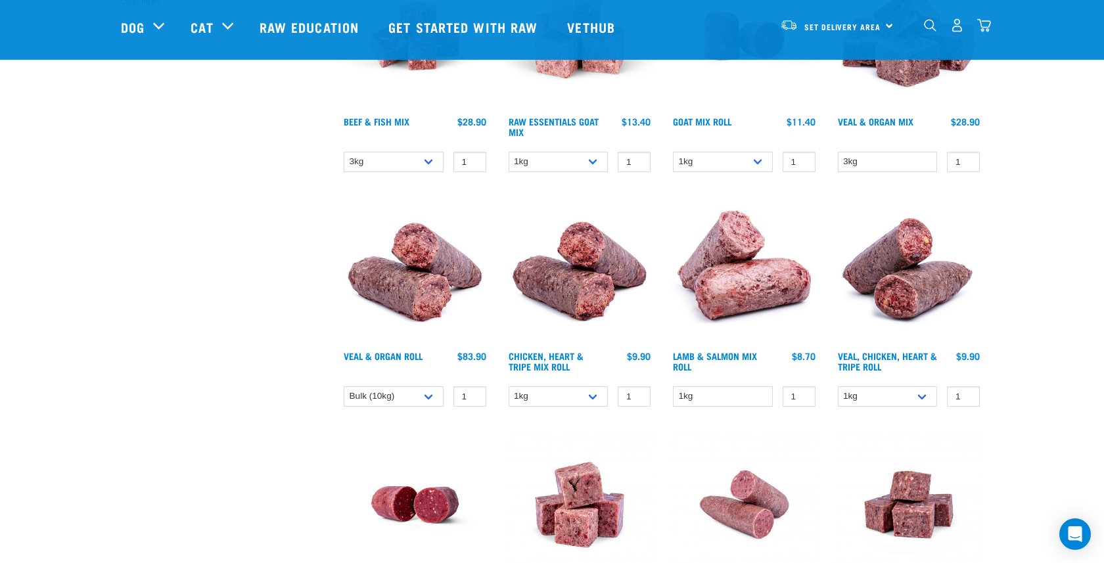
scroll to position [470, 0]
click at [739, 395] on select "1kg" at bounding box center [723, 396] width 100 height 20
click at [673, 386] on select "1kg" at bounding box center [723, 396] width 100 height 20
click at [883, 398] on select "1kg Bulk (10kg)" at bounding box center [888, 396] width 100 height 20
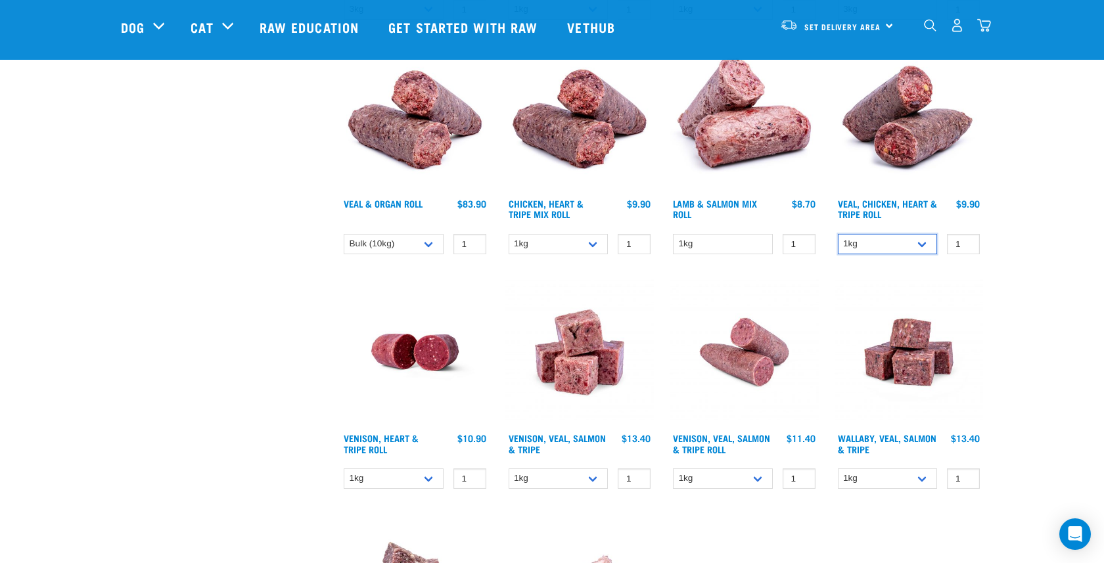
scroll to position [624, 0]
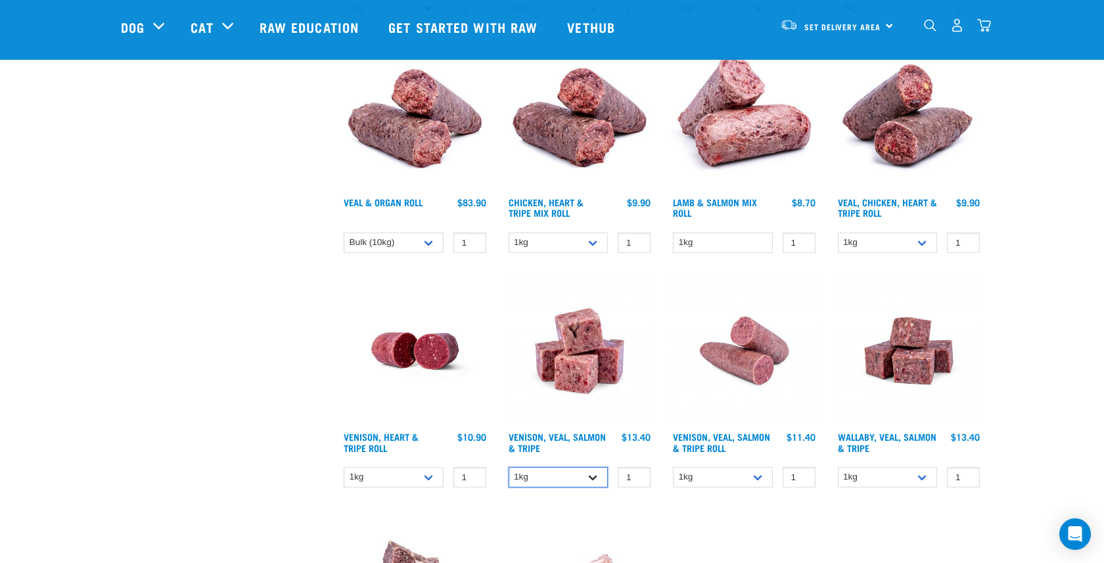
click at [591, 478] on select "1kg 3kg Bulk (18kg)" at bounding box center [559, 477] width 100 height 20
select select "327935"
click at [509, 467] on select "1kg 3kg Bulk (18kg)" at bounding box center [559, 477] width 100 height 20
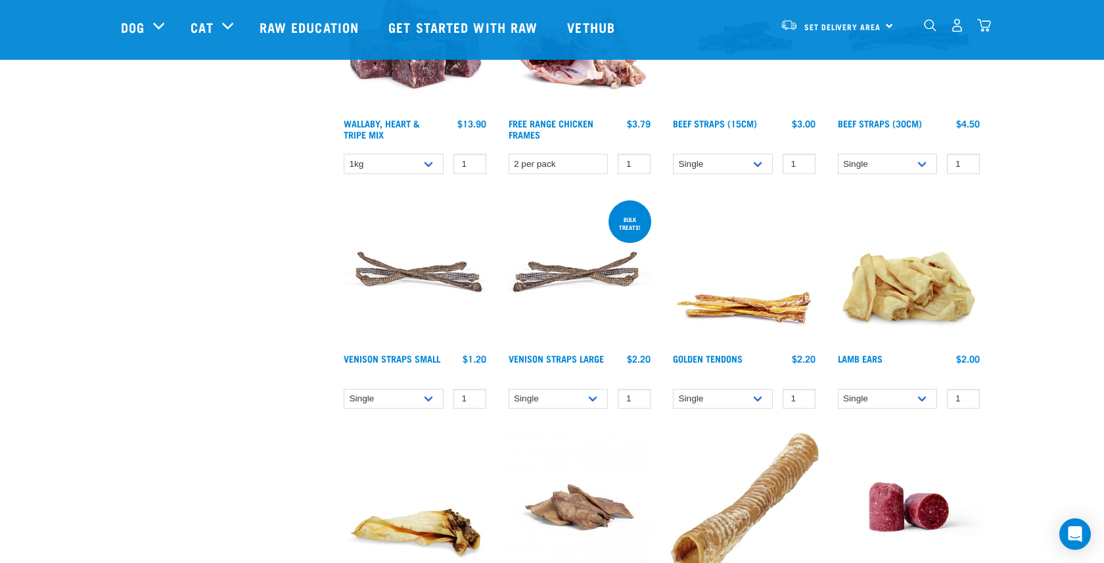
scroll to position [1174, 0]
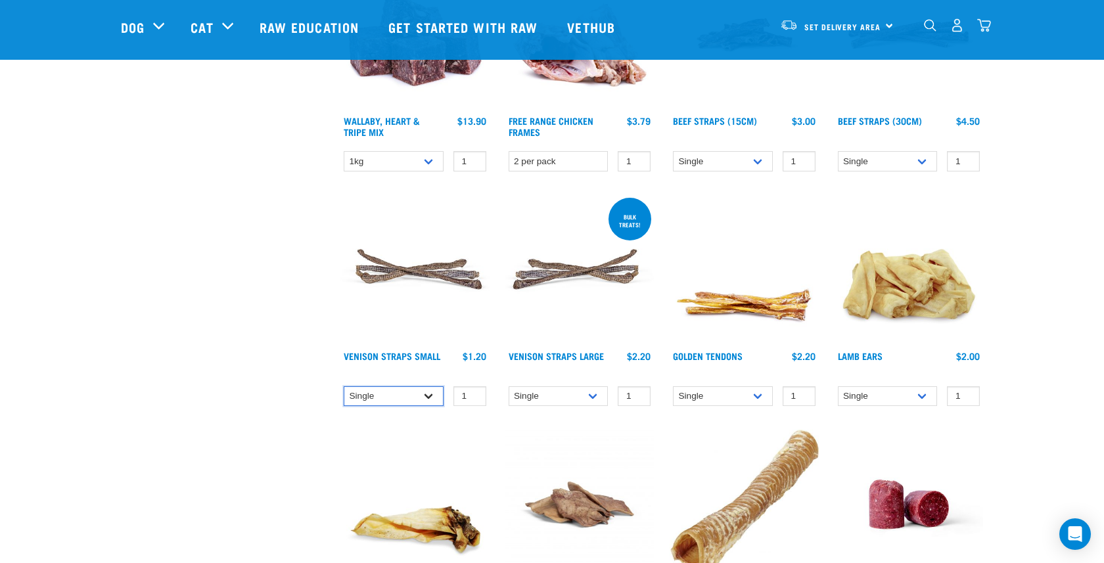
click at [415, 397] on select "Single 25 per pack 50 per pack" at bounding box center [394, 396] width 100 height 20
click at [344, 386] on select "Single 25 per pack 50 per pack" at bounding box center [394, 396] width 100 height 20
click at [375, 399] on select "Single 25 per pack 50 per pack" at bounding box center [394, 396] width 100 height 20
select select "337204"
click at [344, 386] on select "Single 25 per pack 50 per pack" at bounding box center [394, 396] width 100 height 20
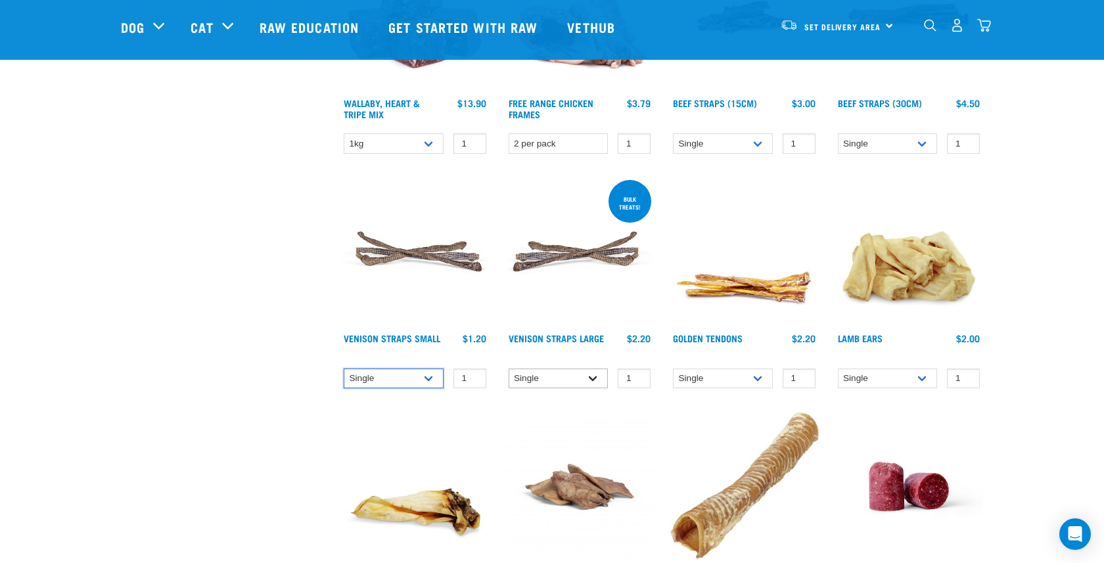
scroll to position [1193, 0]
click at [582, 372] on select "Single 25 per pack" at bounding box center [559, 378] width 100 height 20
select select "251922"
click at [509, 368] on select "Single 25 per pack" at bounding box center [559, 378] width 100 height 20
click at [434, 372] on select "Single 25 per pack 50 per pack" at bounding box center [394, 378] width 100 height 20
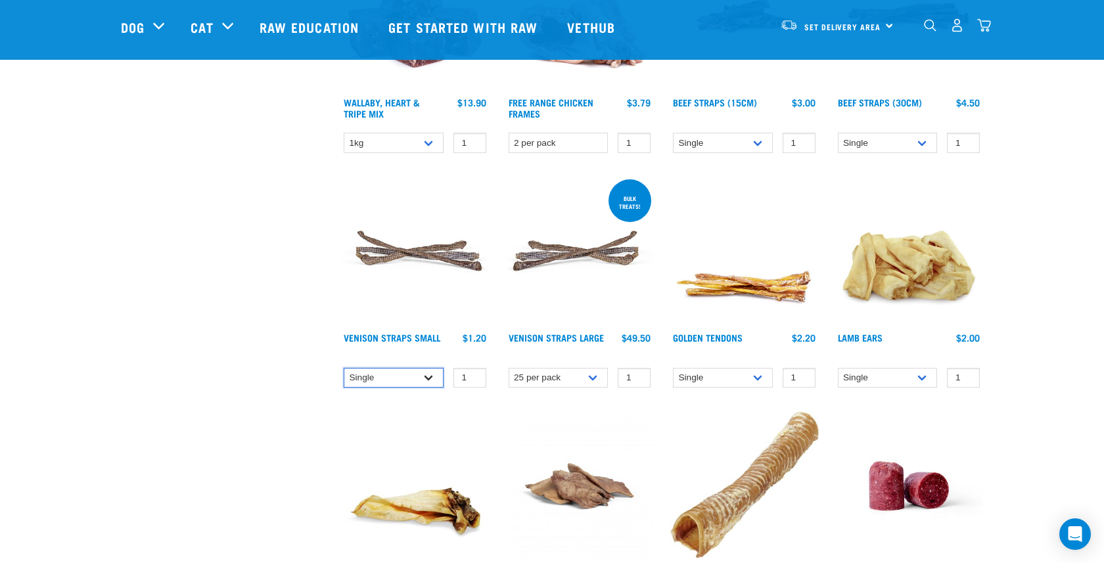
select select "337205"
click at [344, 368] on select "Single 25 per pack 50 per pack" at bounding box center [394, 378] width 100 height 20
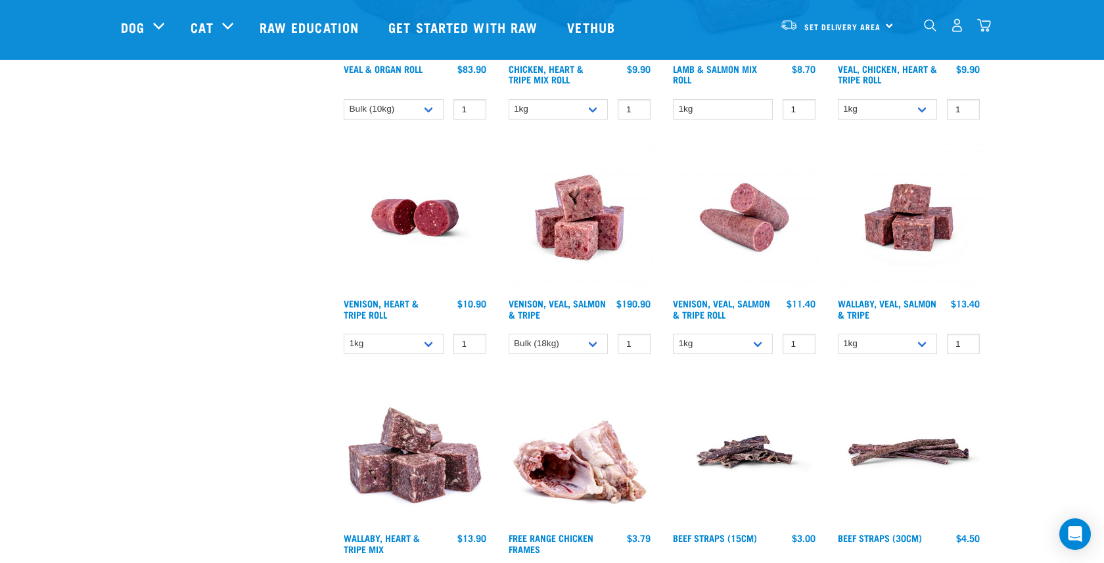
scroll to position [756, 0]
